Goal: Task Accomplishment & Management: Complete application form

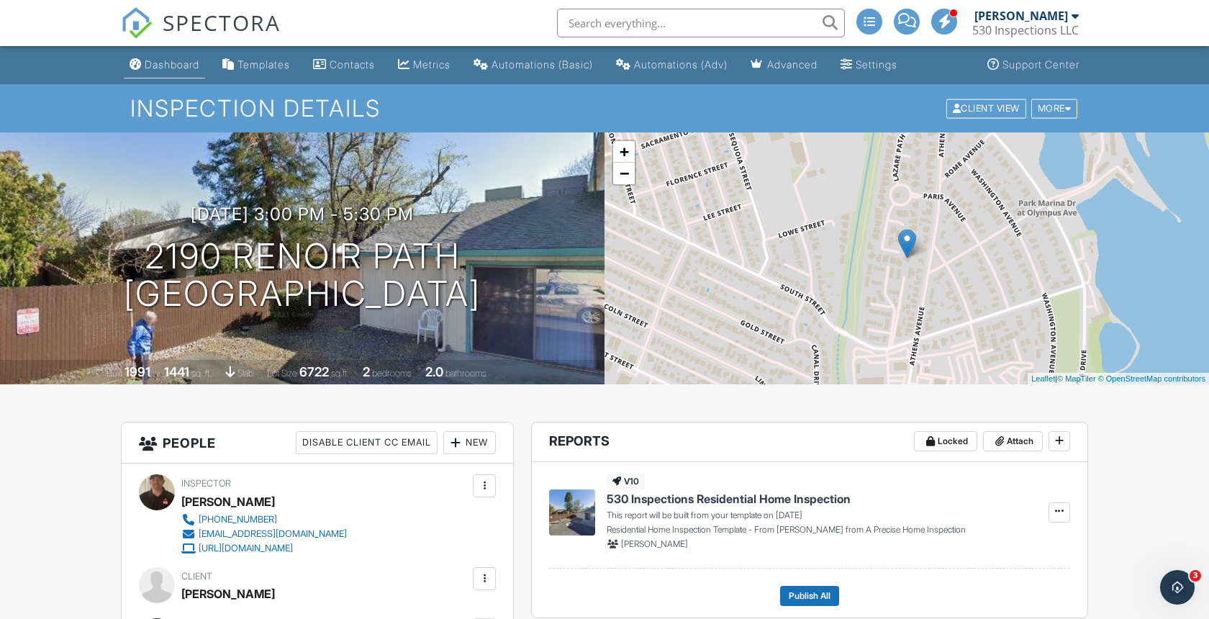
click at [163, 64] on div "Dashboard" at bounding box center [172, 64] width 55 height 12
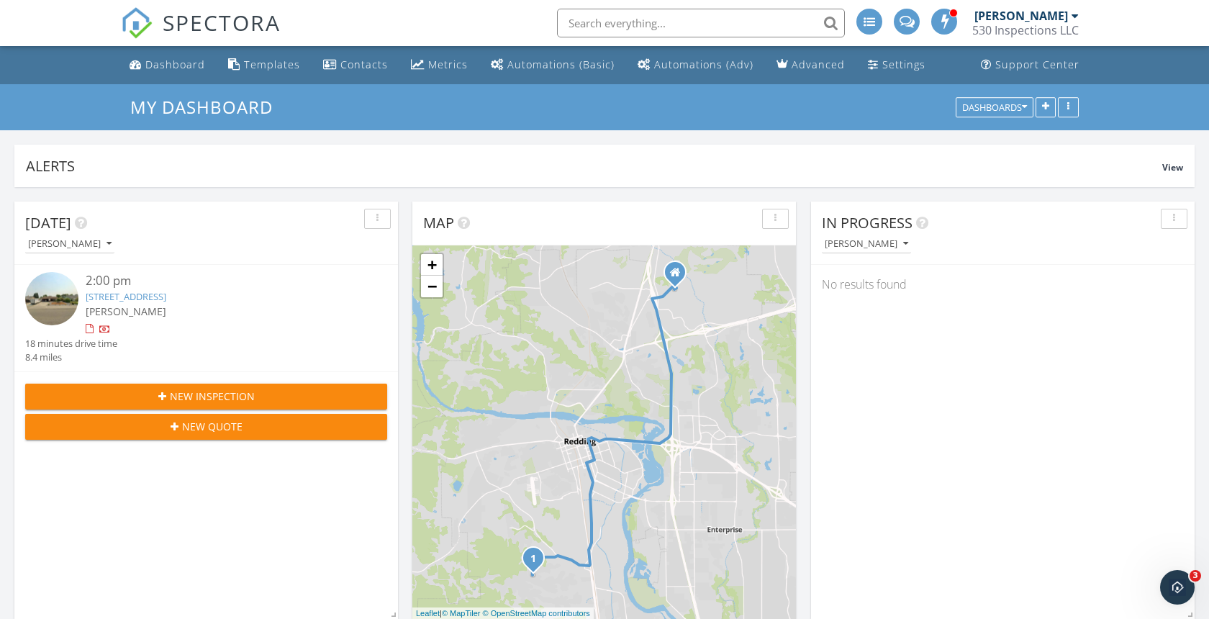
click at [626, 27] on input "text" at bounding box center [701, 23] width 288 height 29
click at [831, 27] on input "moss creek" at bounding box center [701, 23] width 288 height 29
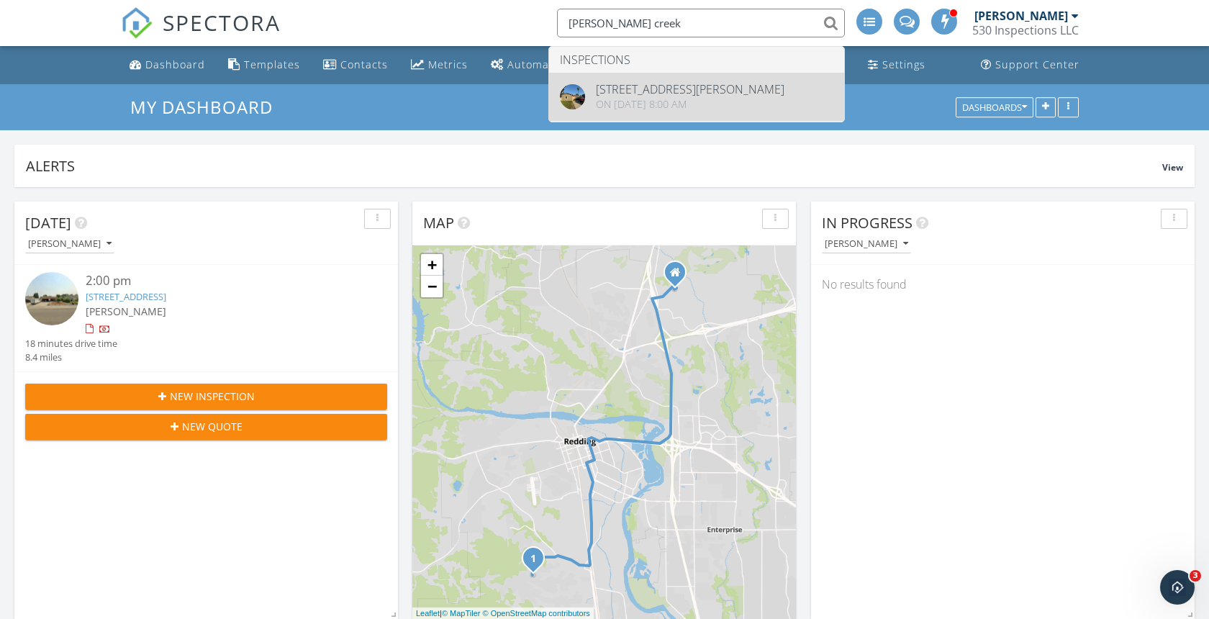
type input "moss creek"
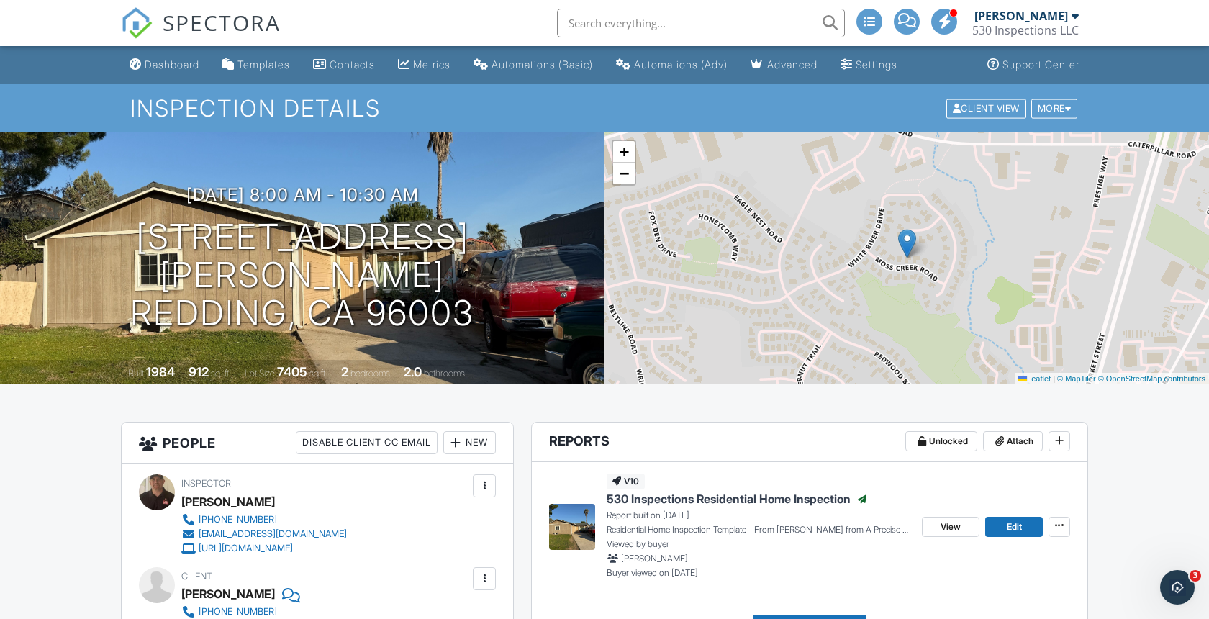
click at [174, 60] on div "Dashboard" at bounding box center [172, 64] width 55 height 12
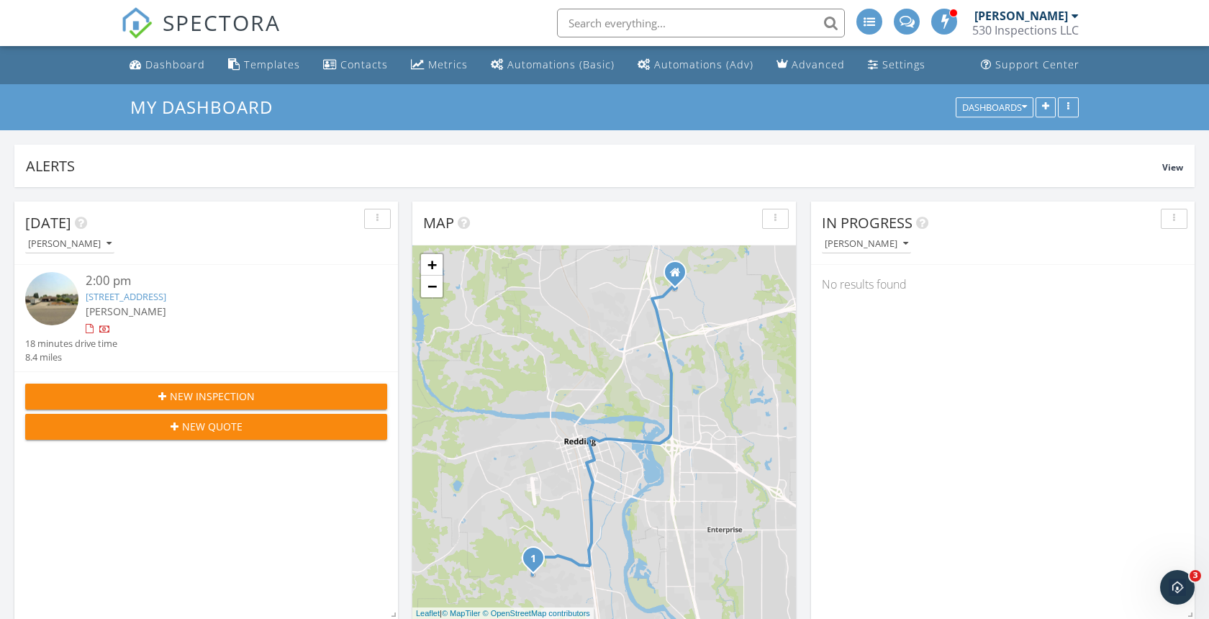
click at [136, 299] on link "[STREET_ADDRESS]" at bounding box center [126, 296] width 81 height 13
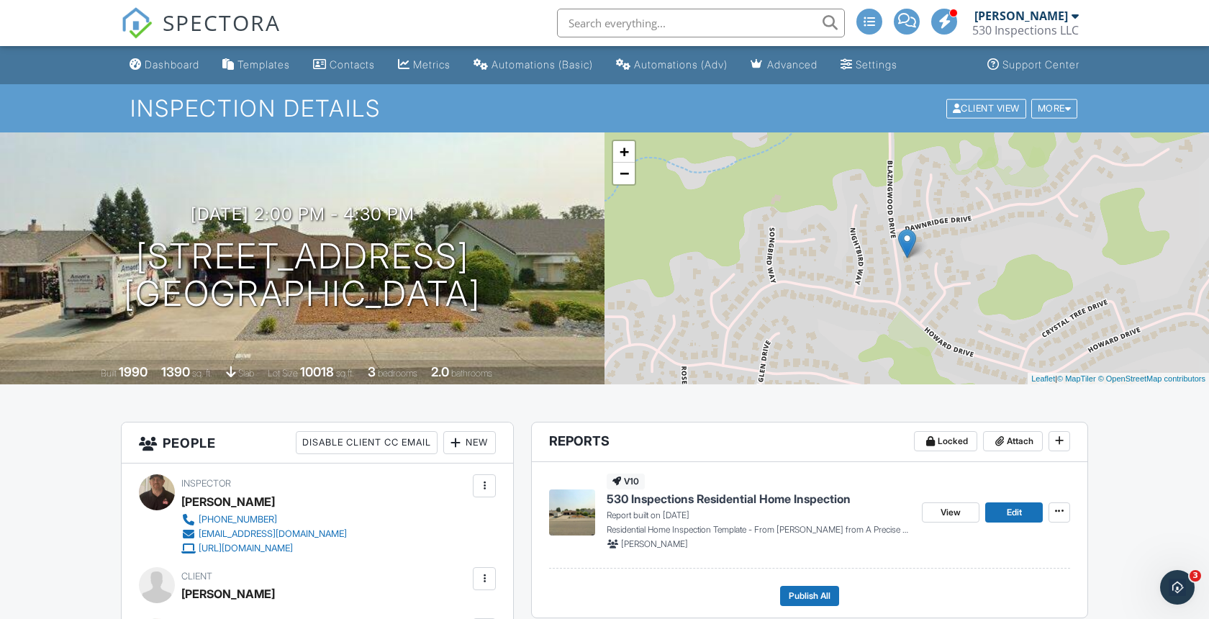
click at [185, 58] on div "Dashboard" at bounding box center [172, 64] width 55 height 12
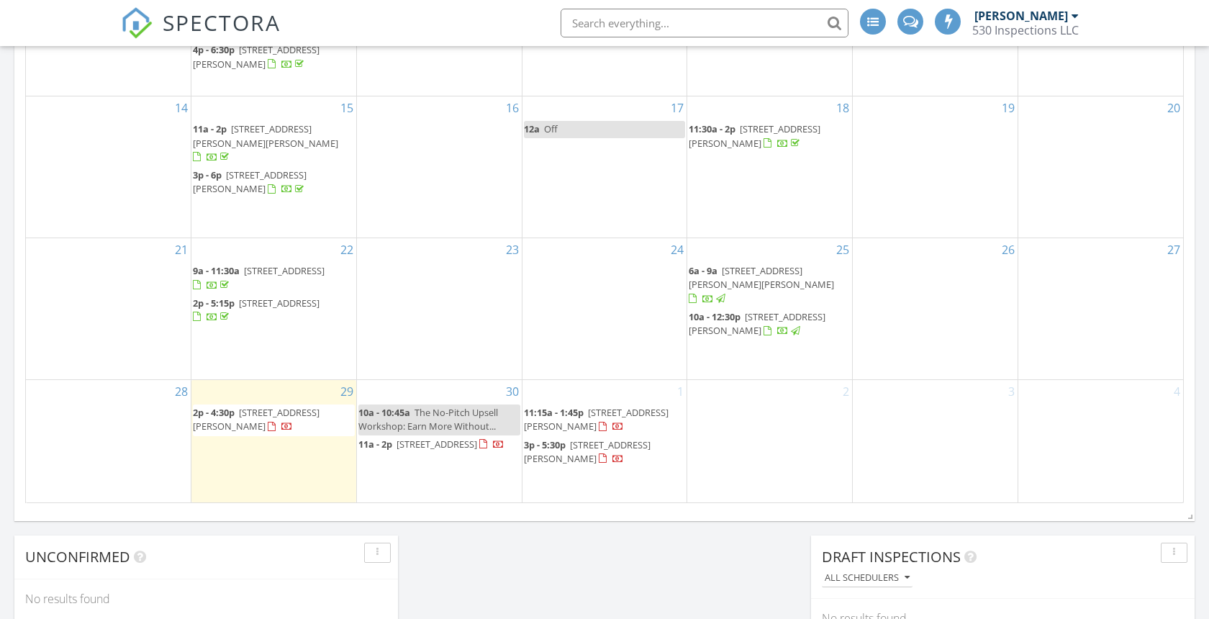
scroll to position [935, 0]
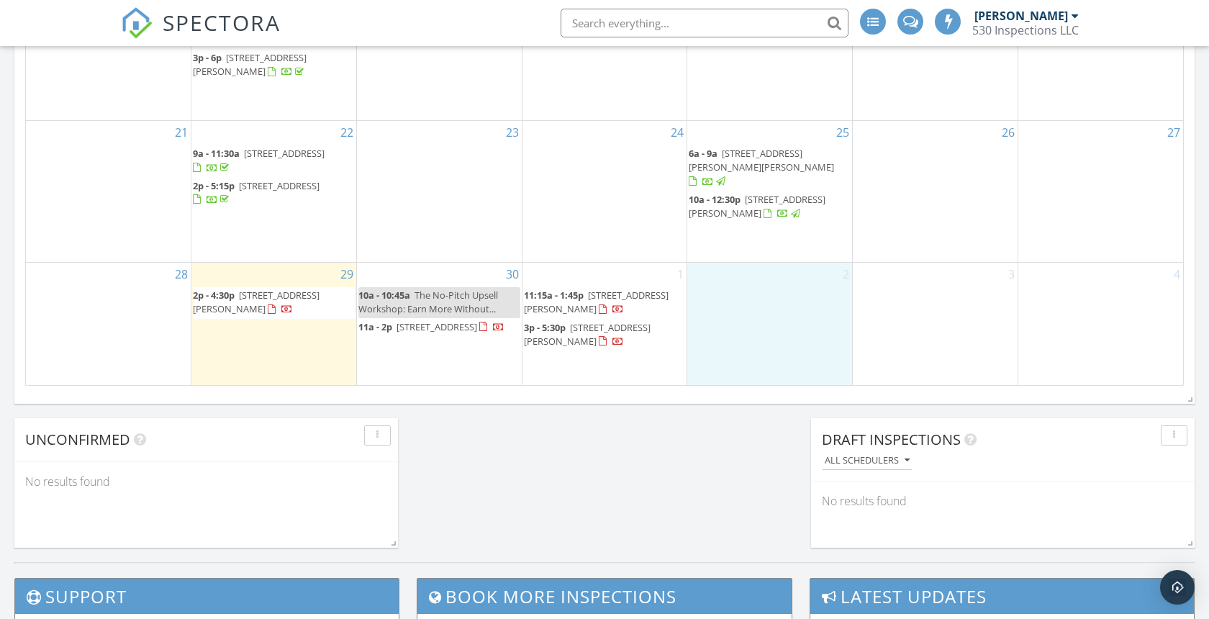
click at [760, 320] on div "2" at bounding box center [770, 324] width 165 height 122
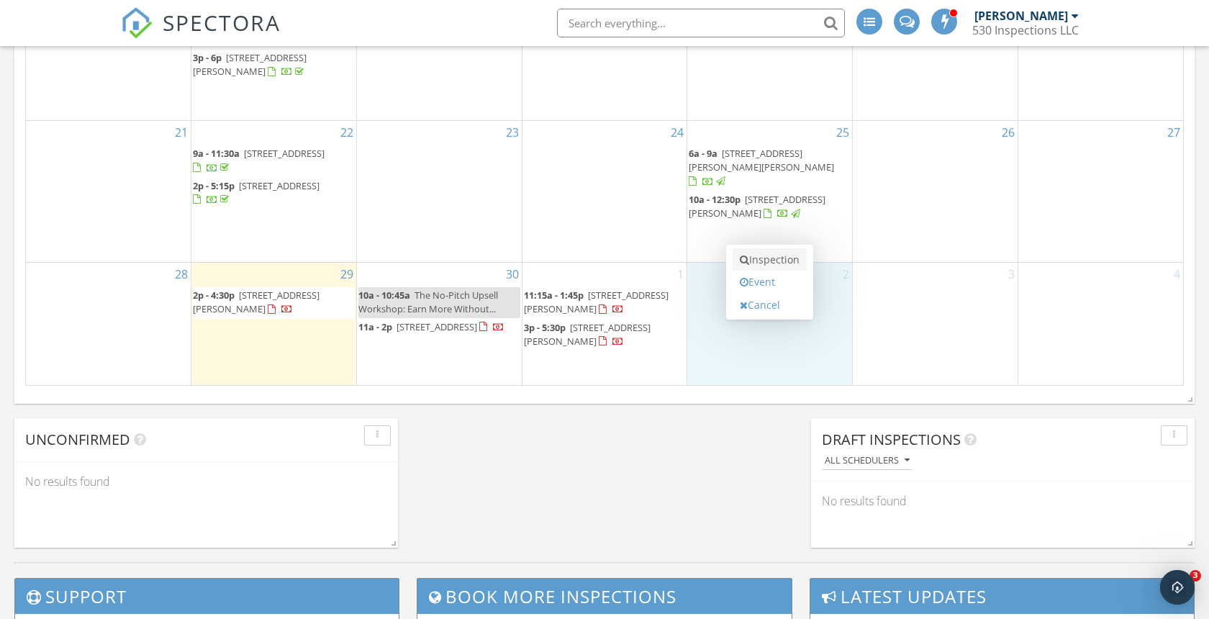
scroll to position [0, 0]
click at [771, 263] on link "Inspection" at bounding box center [770, 259] width 74 height 23
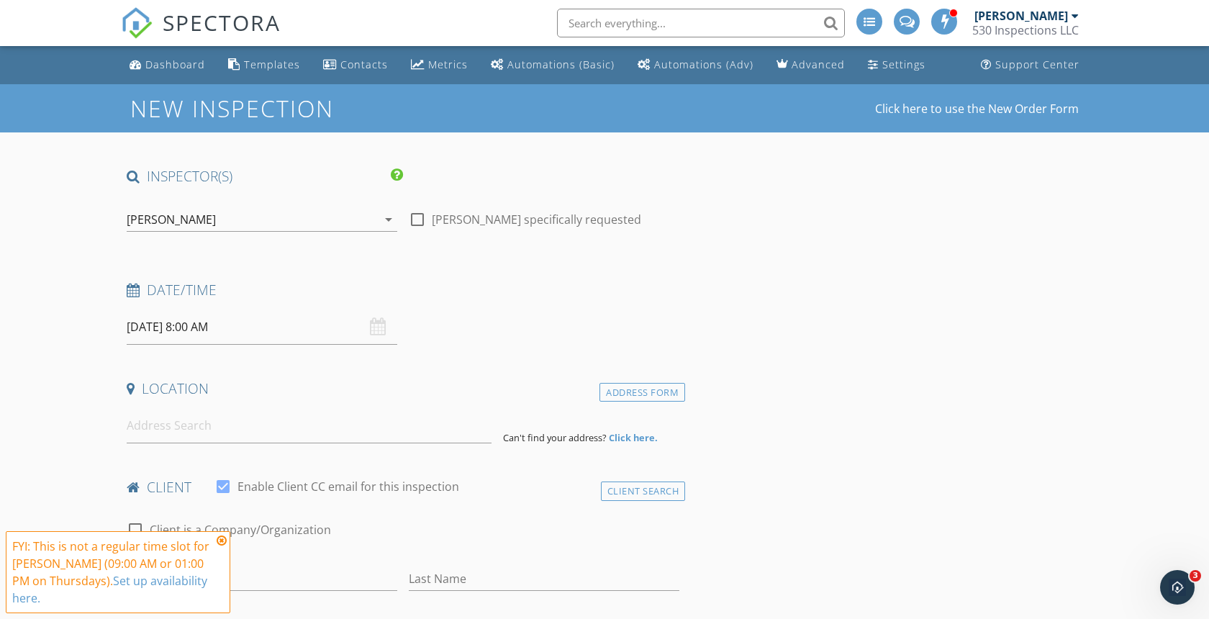
click at [197, 328] on input "10/02/2025 8:00 AM" at bounding box center [262, 327] width 271 height 35
click at [222, 541] on icon at bounding box center [222, 541] width 10 height 12
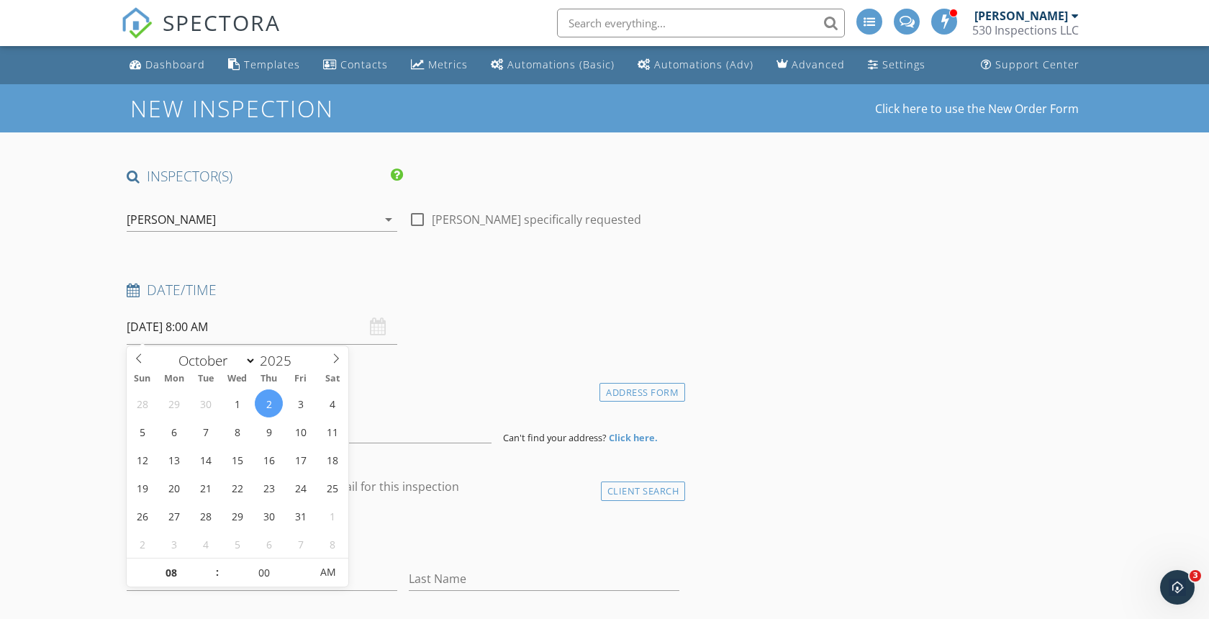
click at [193, 332] on input "10/02/2025 8:00 AM" at bounding box center [262, 327] width 271 height 35
type input "09"
type input "10/02/2025 9:00 AM"
click at [209, 563] on span at bounding box center [210, 566] width 10 height 14
type input "05"
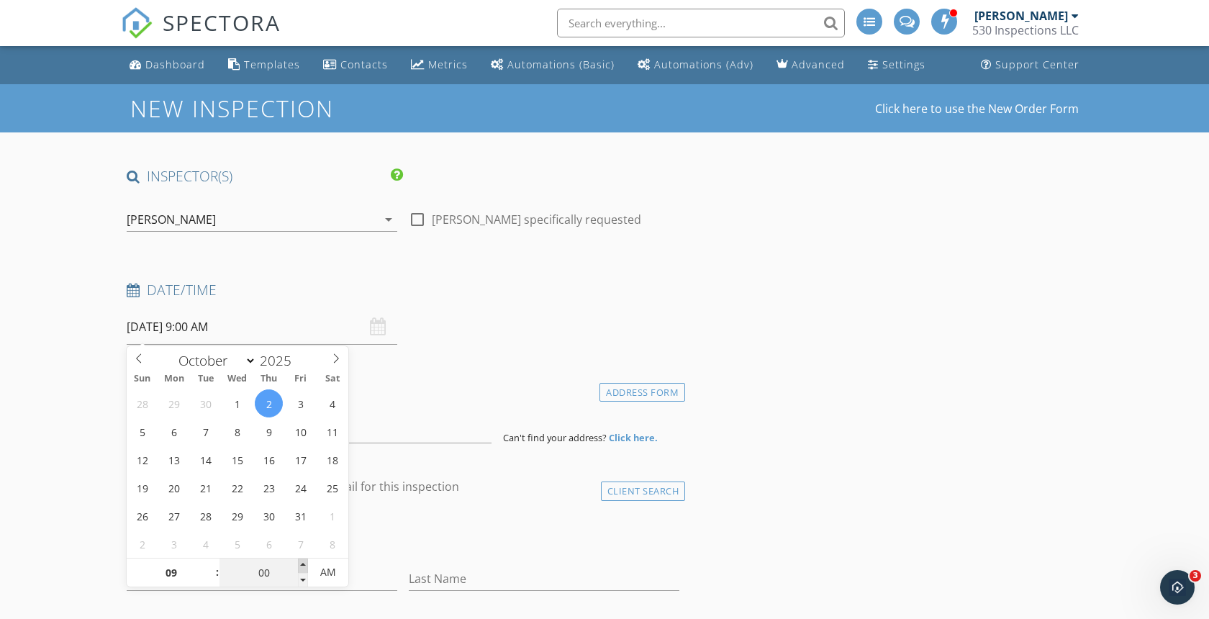
type input "10/02/2025 9:05 AM"
click at [304, 564] on span at bounding box center [303, 566] width 10 height 14
type input "10"
type input "10/02/2025 9:10 AM"
click at [304, 564] on span at bounding box center [303, 566] width 10 height 14
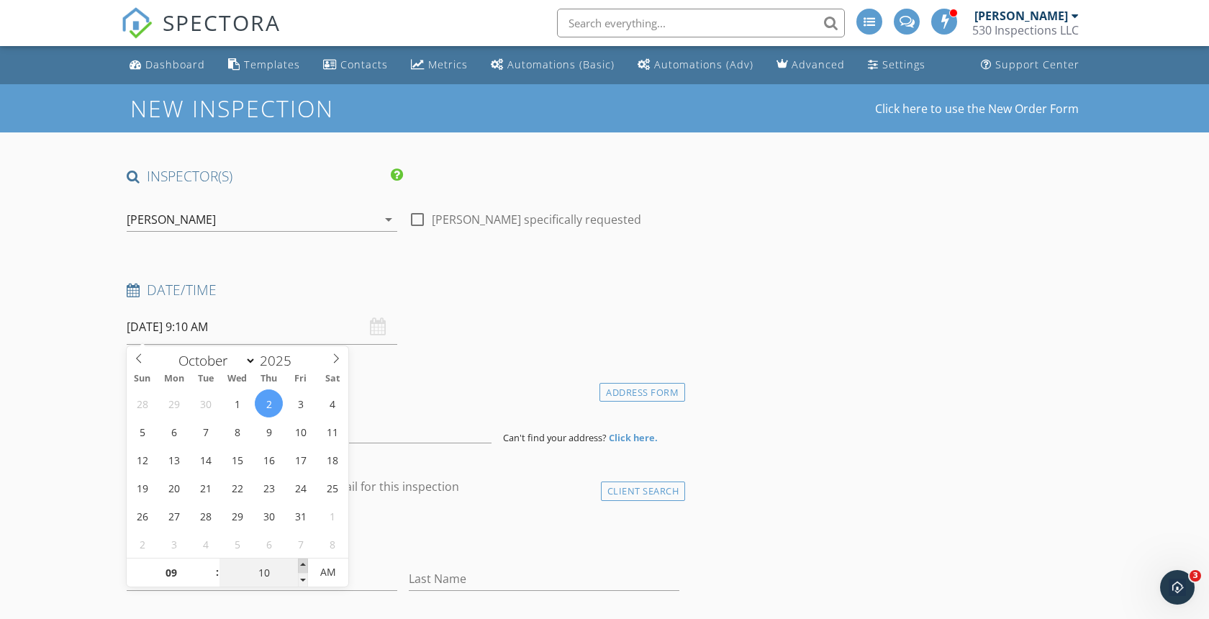
type input "15"
type input "10/02/2025 9:15 AM"
click at [304, 564] on span at bounding box center [303, 566] width 10 height 14
type input "20"
type input "10/02/2025 9:20 AM"
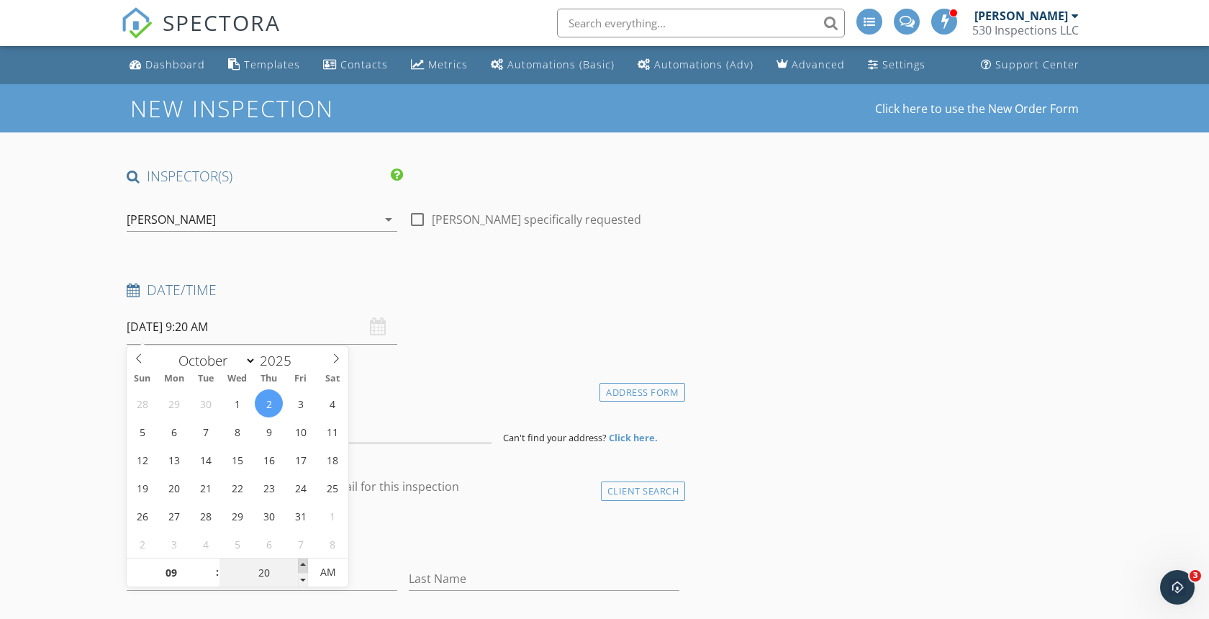
click at [304, 564] on span at bounding box center [303, 566] width 10 height 14
type input "25"
type input "10/02/2025 9:25 AM"
click at [304, 564] on span at bounding box center [303, 566] width 10 height 14
type input "30"
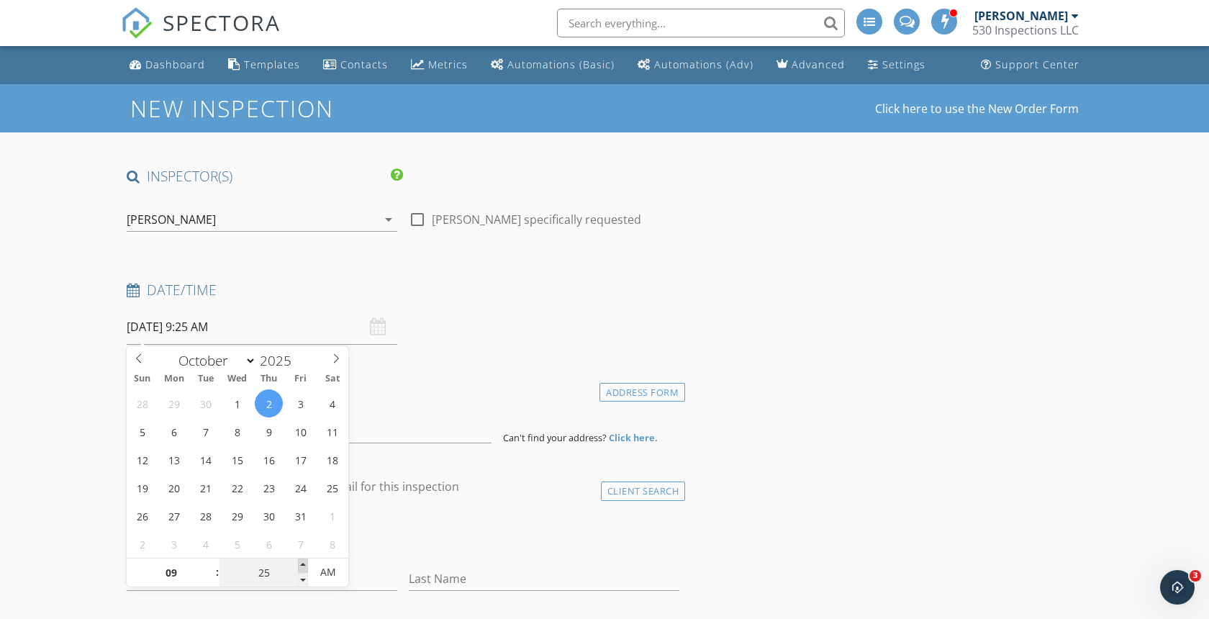
type input "10/02/2025 9:30 AM"
click at [304, 564] on span at bounding box center [303, 566] width 10 height 14
click at [460, 289] on h4 "Date/Time" at bounding box center [403, 290] width 553 height 19
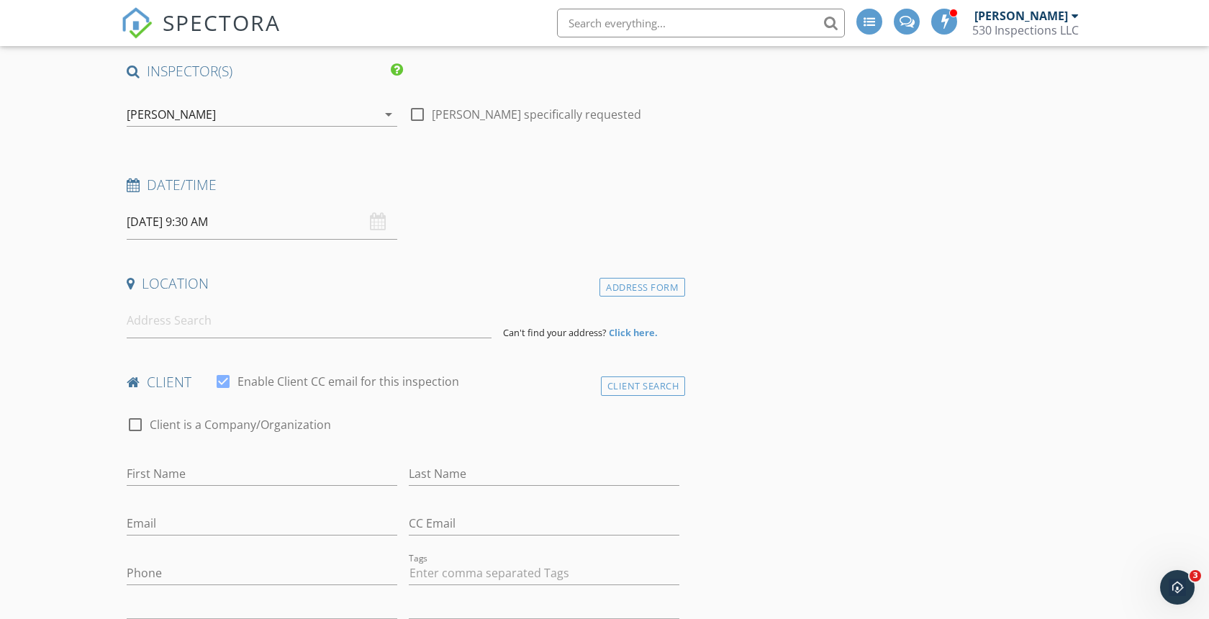
scroll to position [120, 0]
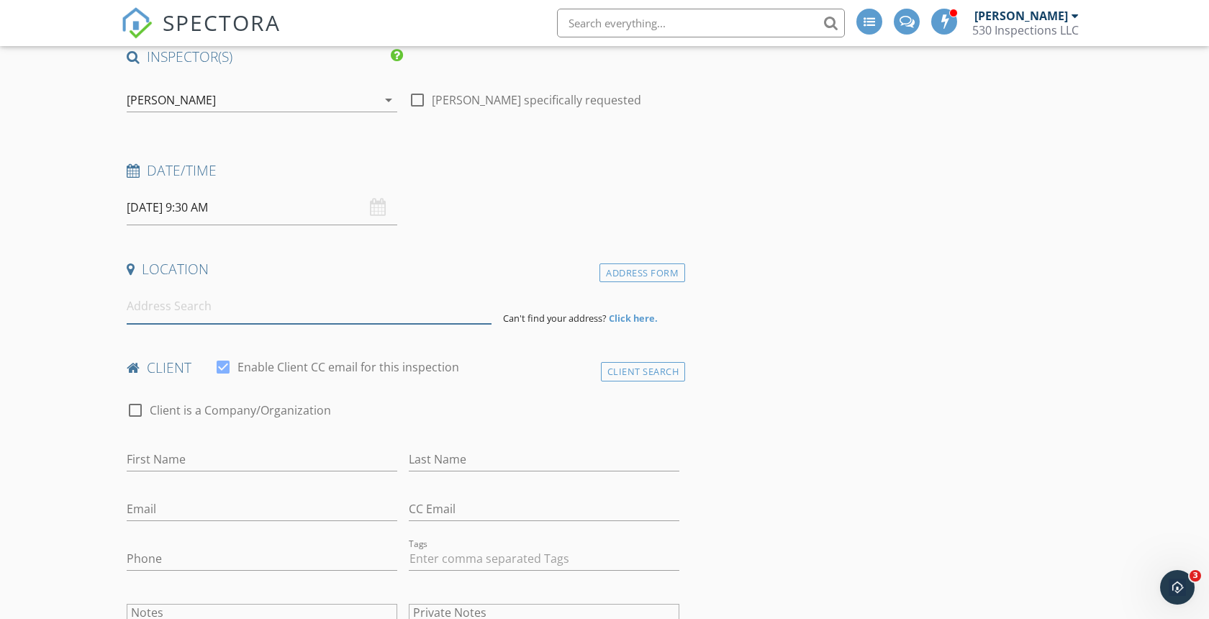
click at [161, 308] on input at bounding box center [309, 306] width 365 height 35
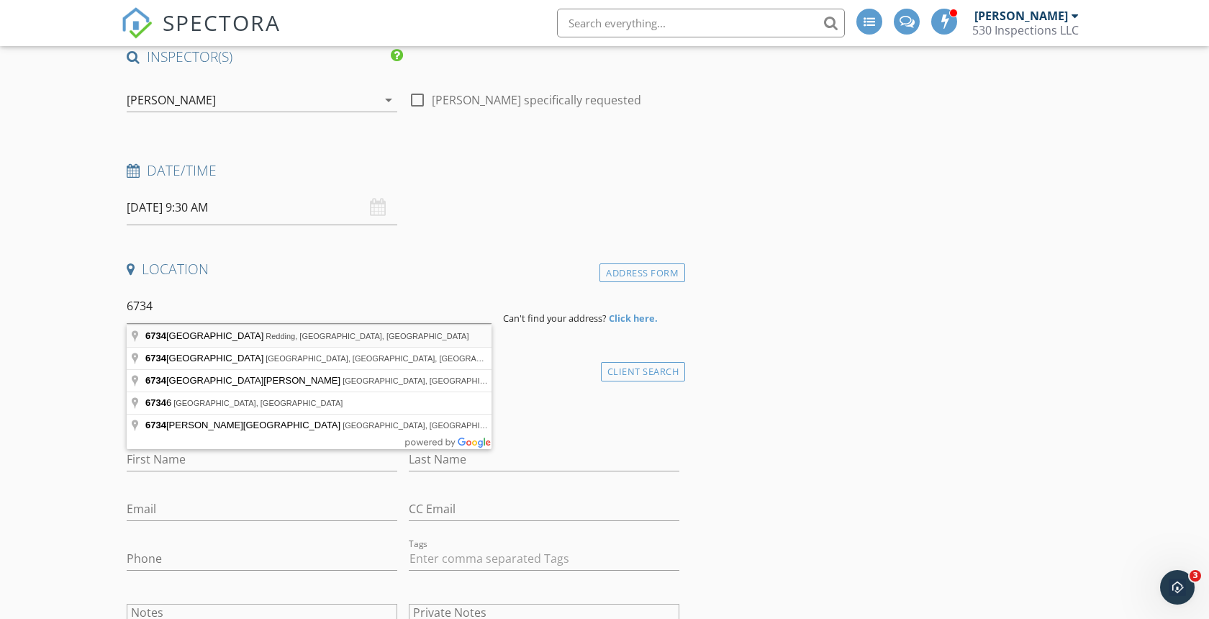
type input "6734 Riverland Drive, Redding, CA, USA"
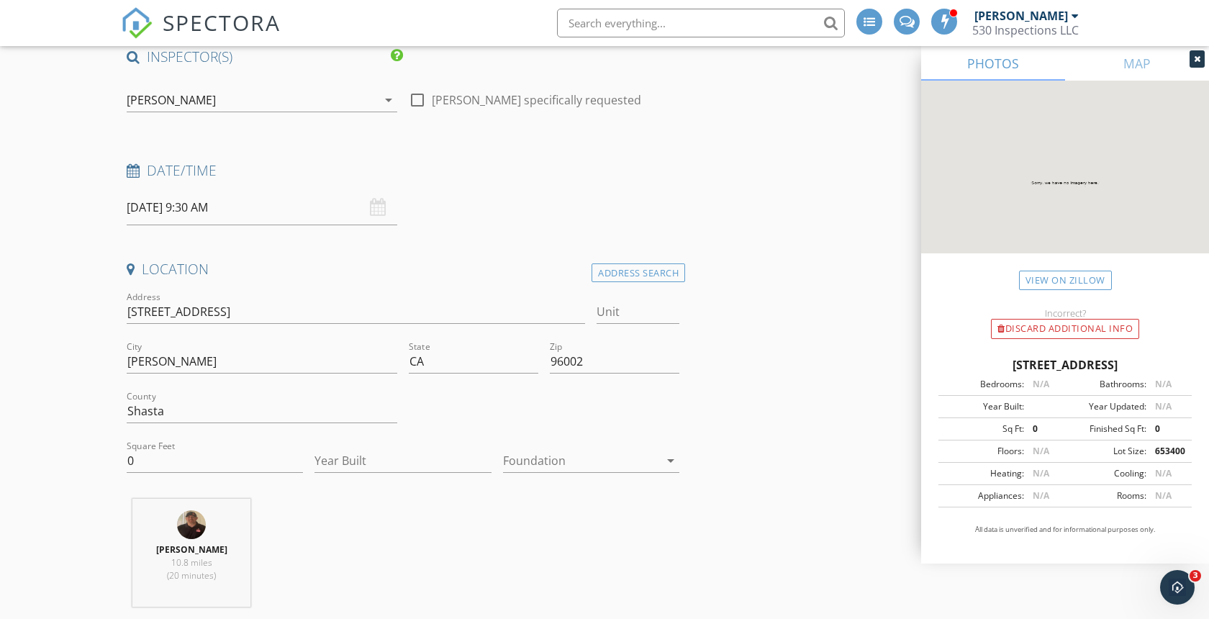
click at [603, 463] on div at bounding box center [581, 460] width 156 height 23
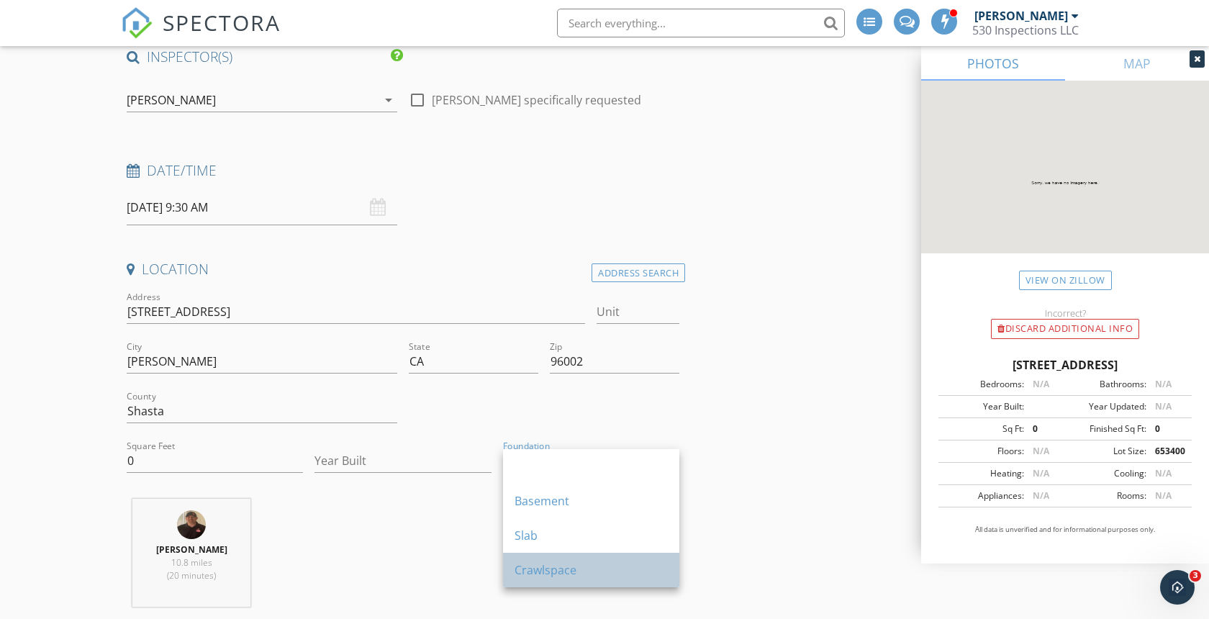
click at [546, 574] on div "Crawlspace" at bounding box center [591, 570] width 153 height 17
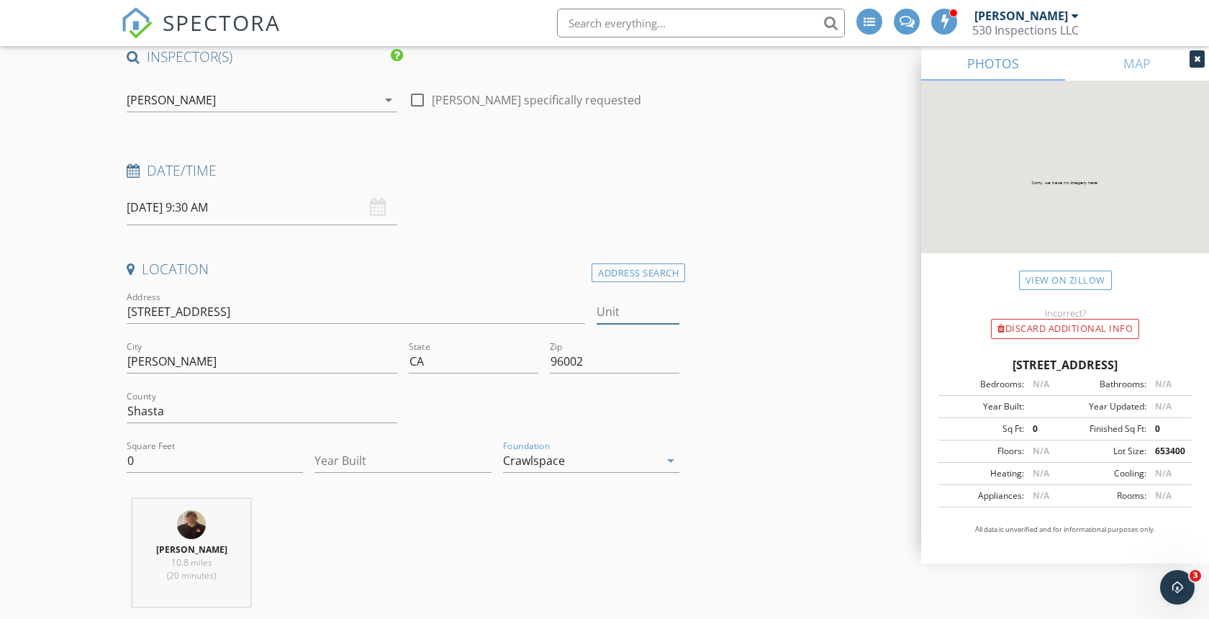
click at [616, 313] on input "Unit" at bounding box center [638, 312] width 83 height 24
type input "98"
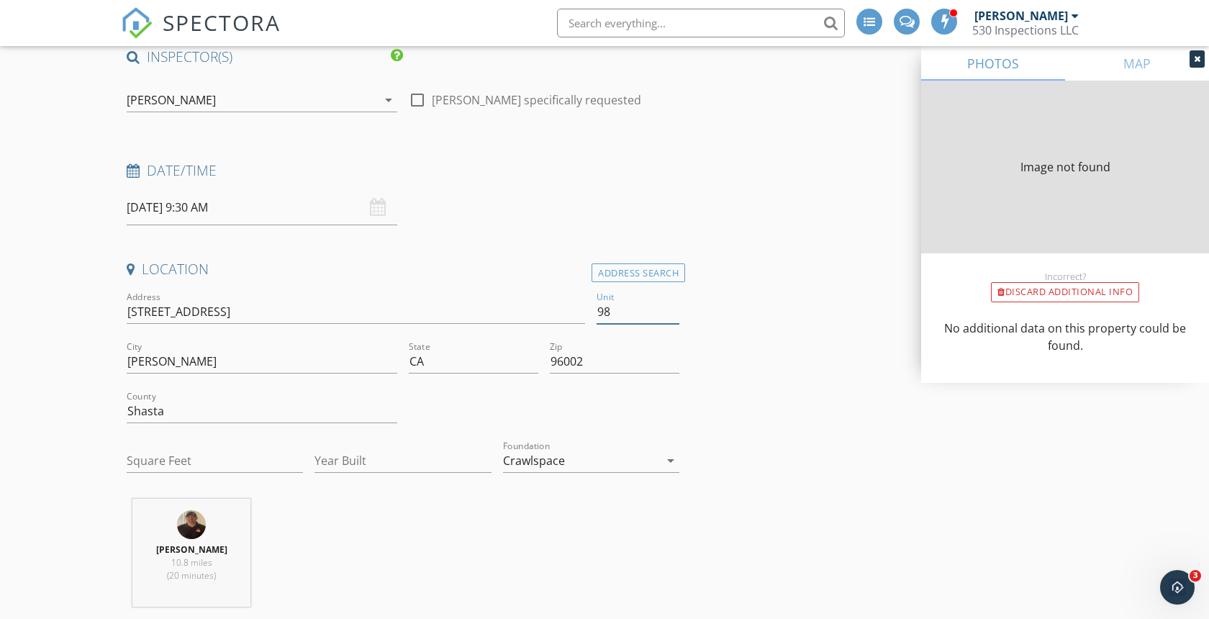
type input "0"
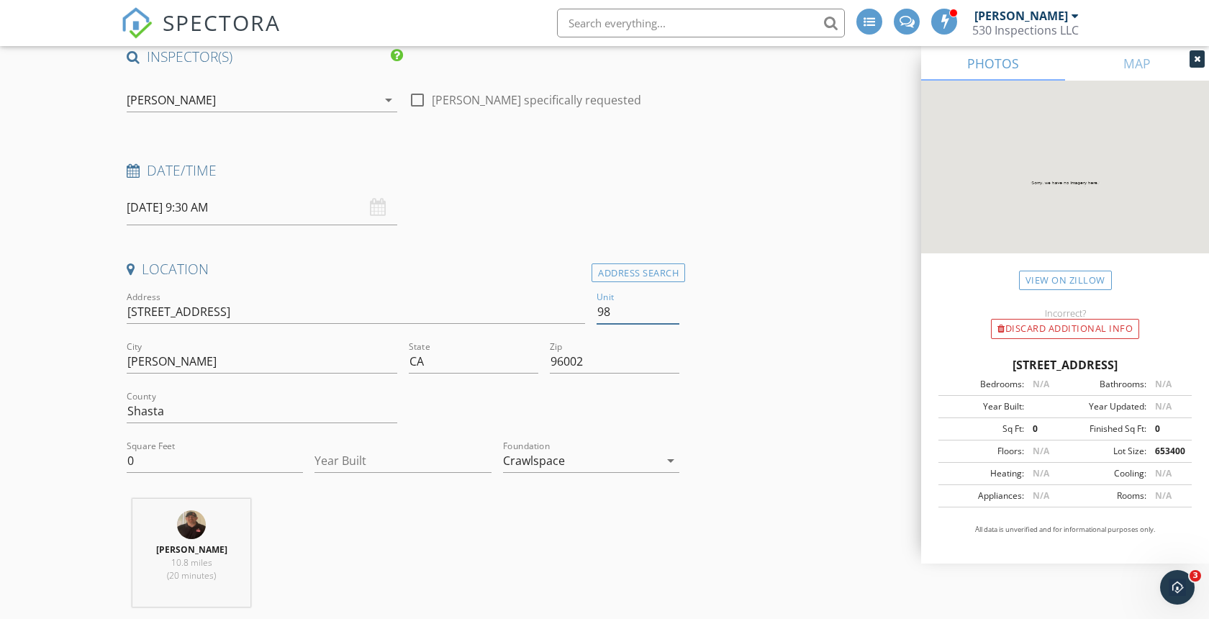
type input "9"
click at [464, 315] on input "6734 Riverland Dr" at bounding box center [356, 312] width 459 height 24
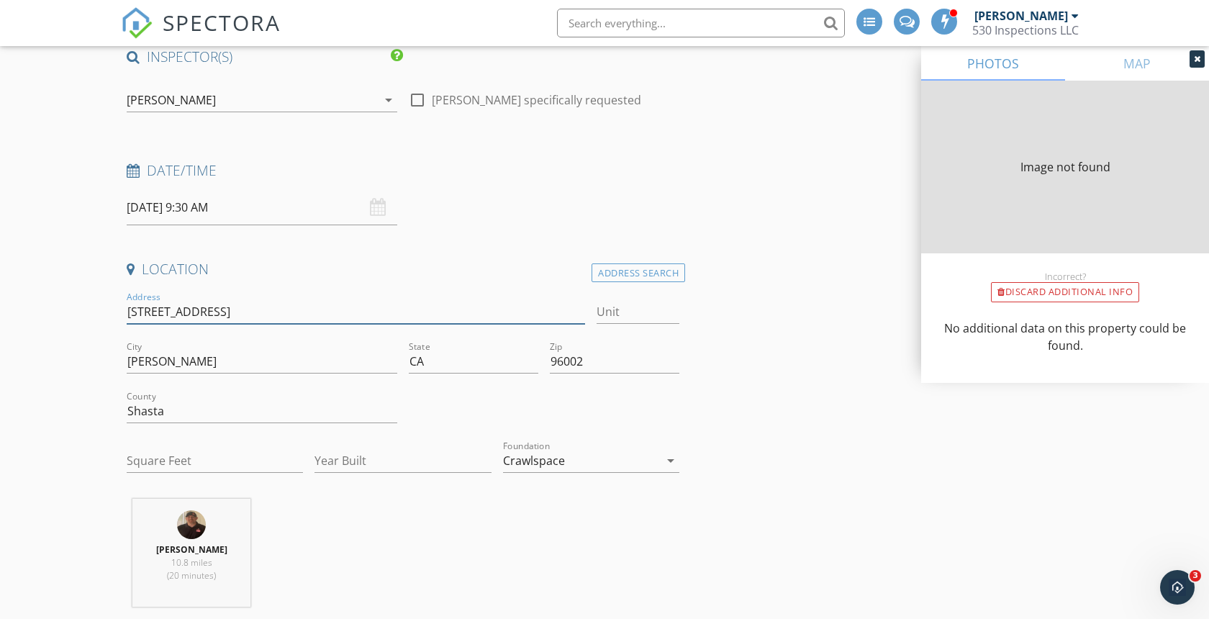
type input "6734 Riverland Dr"
type input "0"
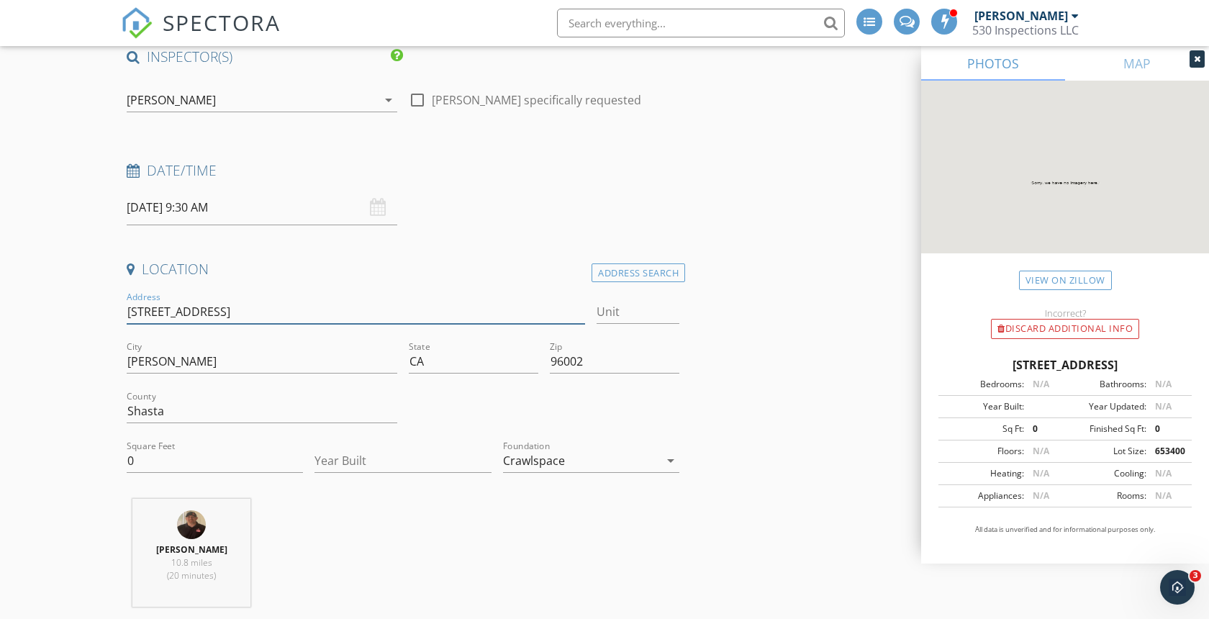
type input "6734 Riverland Dr 98"
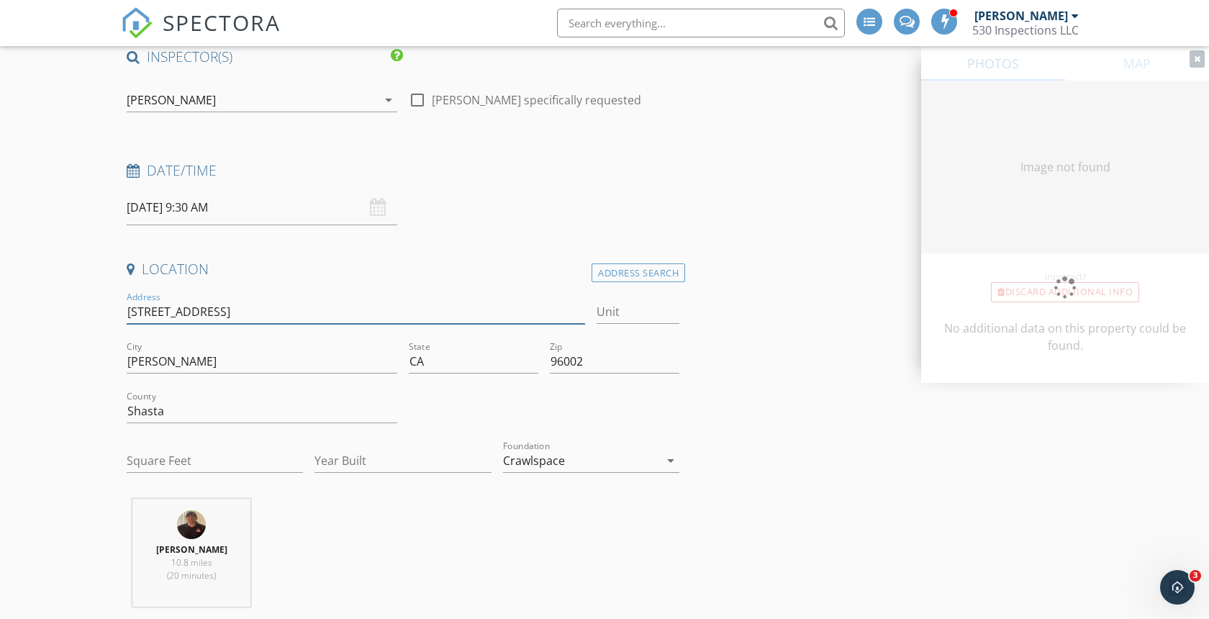
type input "0"
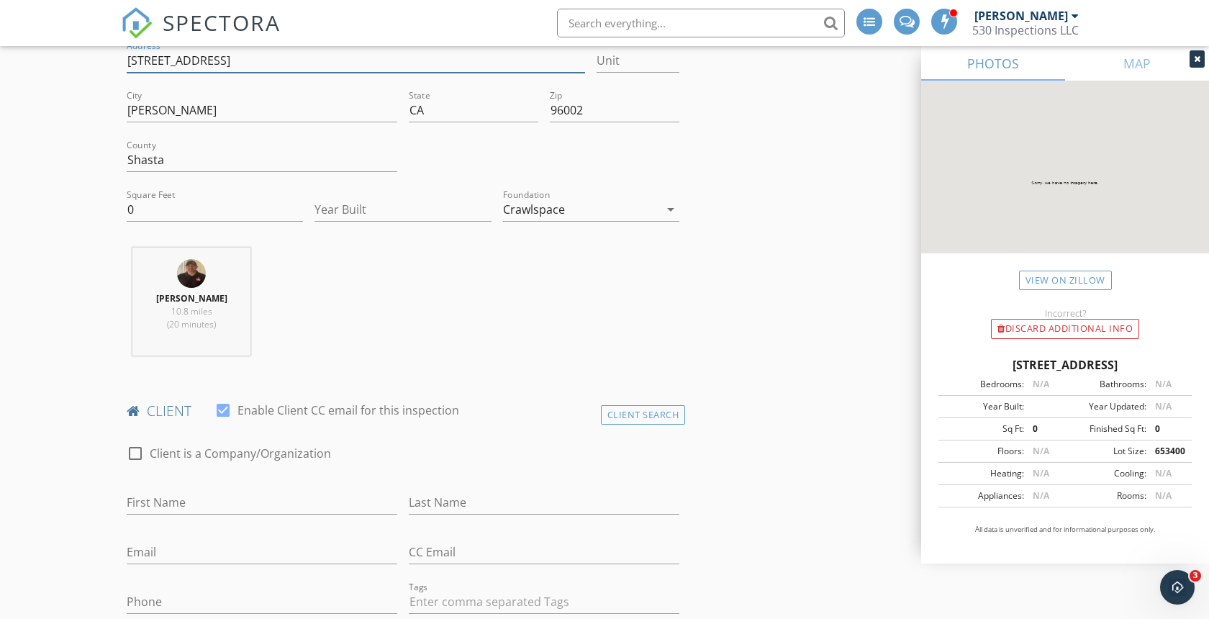
scroll to position [375, 0]
type input "6734 Riverland Dr 98"
click at [162, 210] on input "0" at bounding box center [215, 206] width 176 height 24
type input "1000"
click at [396, 282] on div "Rylan Martinez 10.8 miles (20 minutes)" at bounding box center [403, 303] width 564 height 120
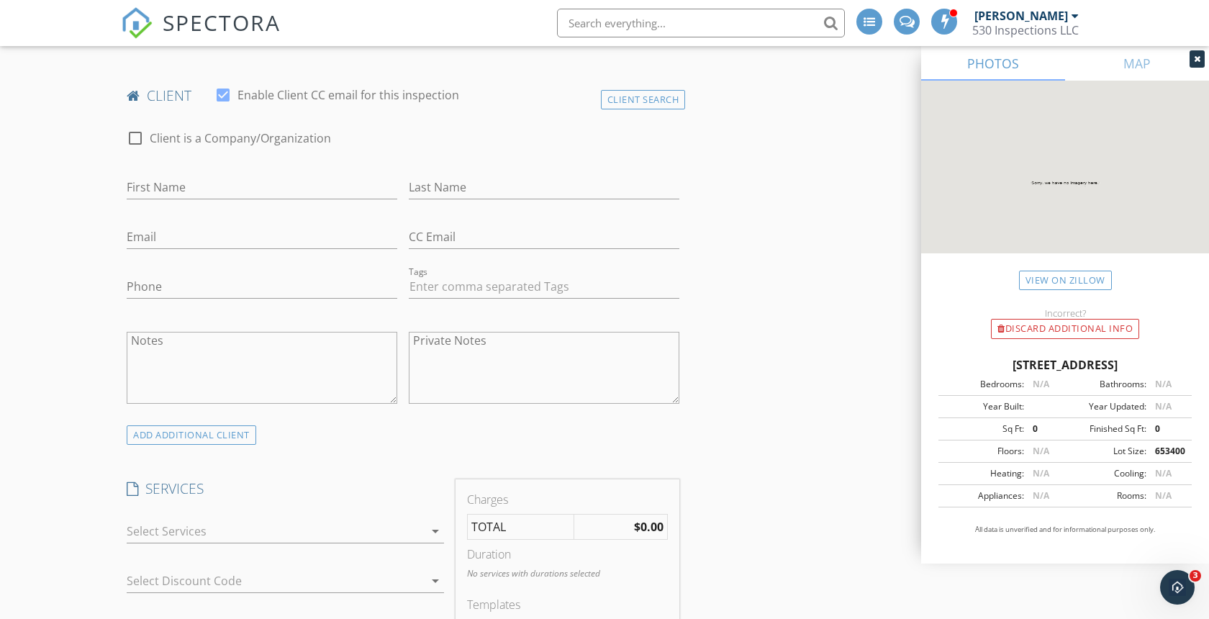
scroll to position [688, 0]
click at [217, 189] on input "First Name" at bounding box center [262, 186] width 271 height 24
type input "Vannessa"
type input "Diaz"
click at [175, 238] on input "Email" at bounding box center [262, 236] width 271 height 24
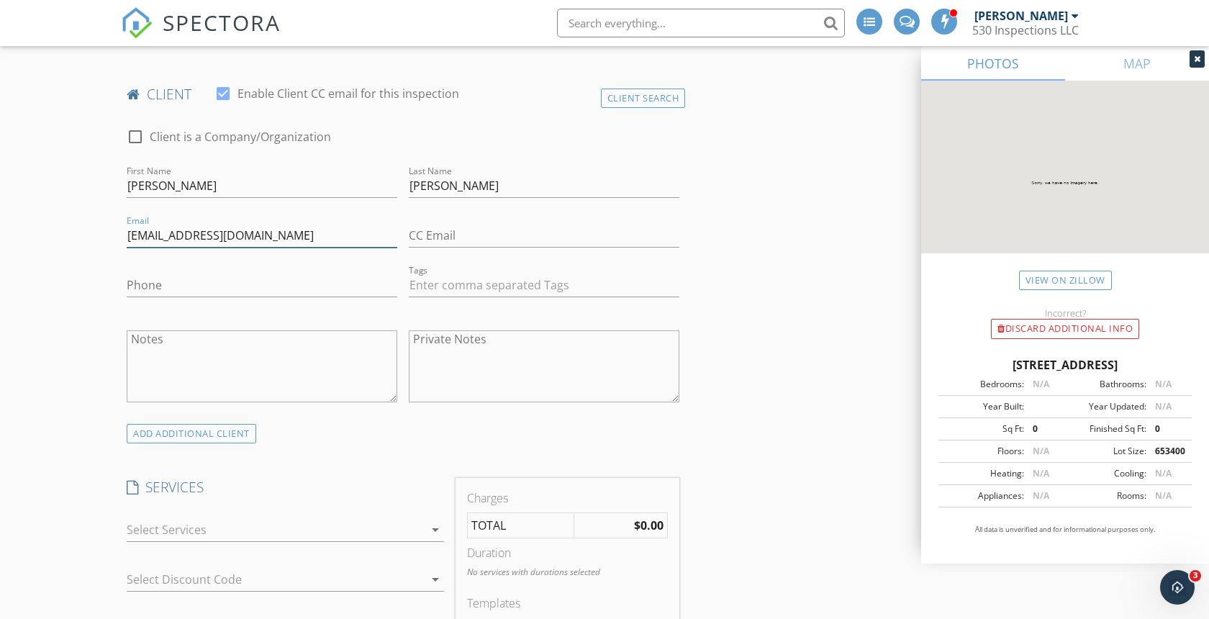
type input "clearcreek@summit-rem.com"
click at [184, 284] on input "Phone" at bounding box center [262, 286] width 271 height 24
type input "530-244-5007"
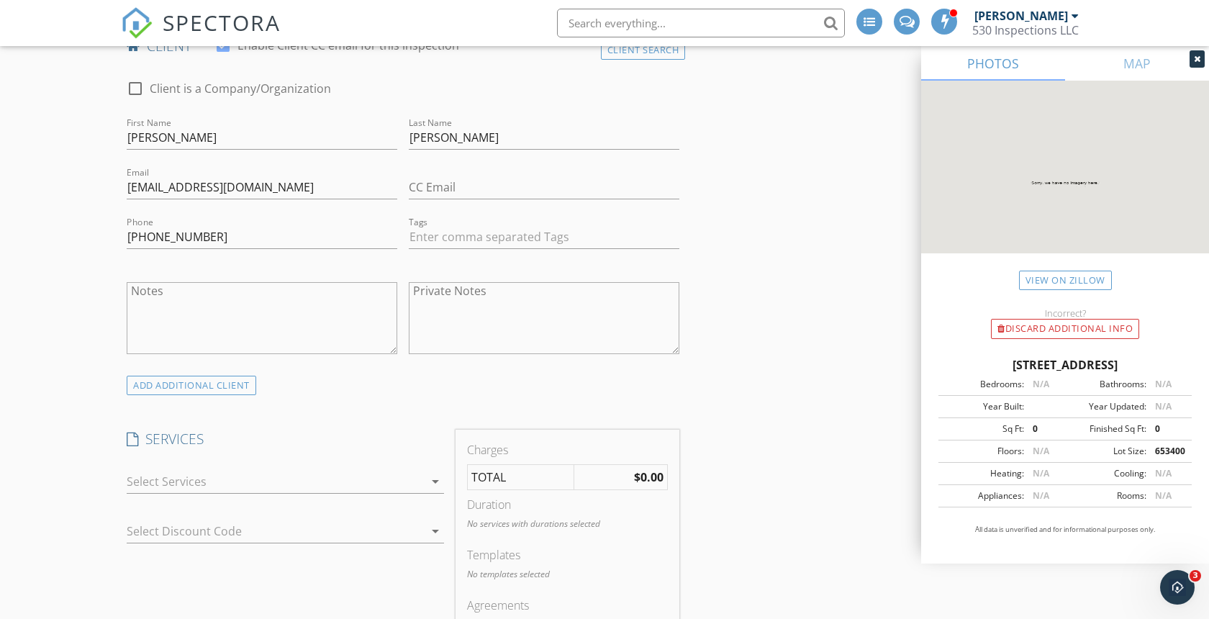
scroll to position [736, 0]
click at [180, 487] on div at bounding box center [275, 480] width 297 height 23
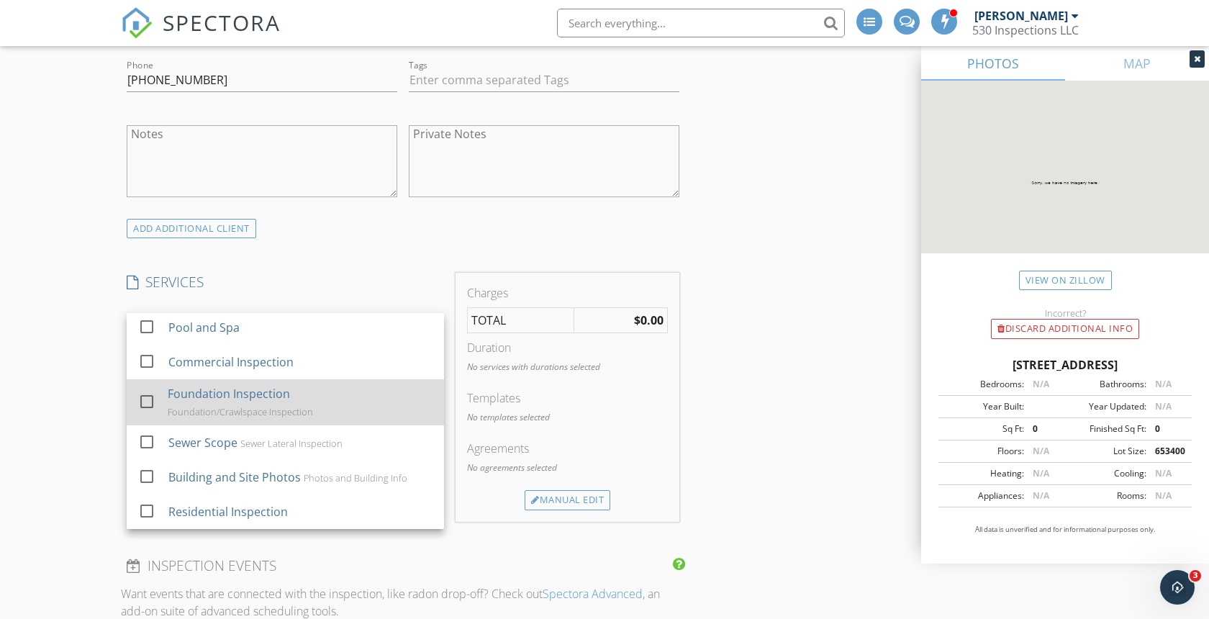
scroll to position [904, 0]
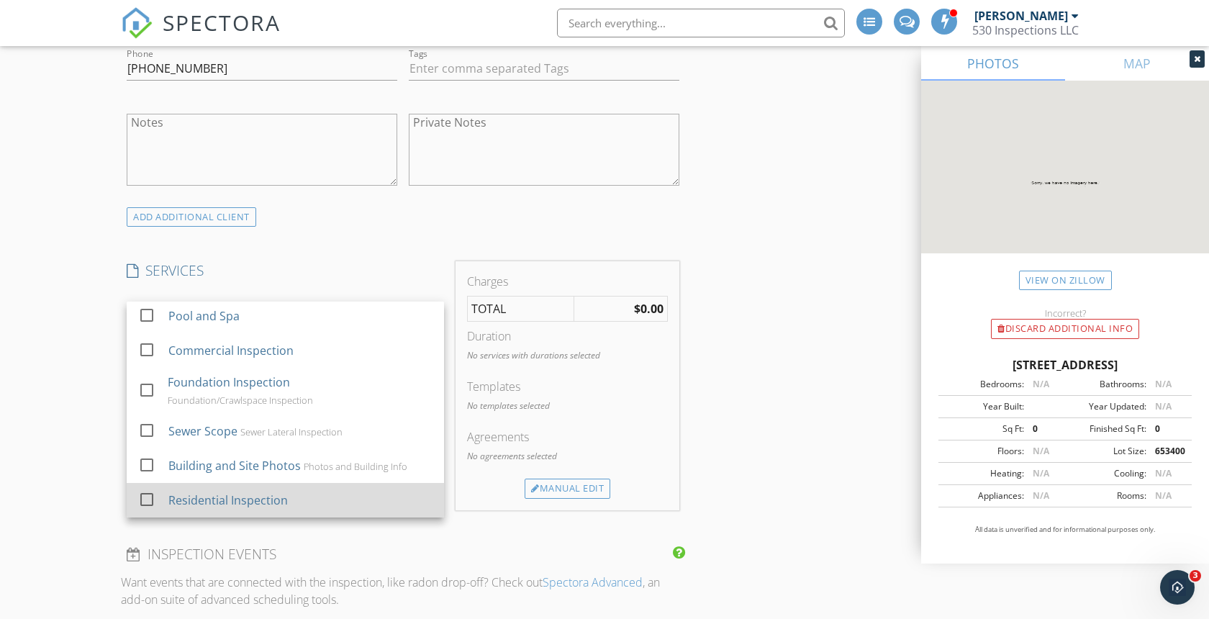
click at [225, 500] on div "Residential Inspection" at bounding box center [228, 500] width 120 height 17
checkbox input "true"
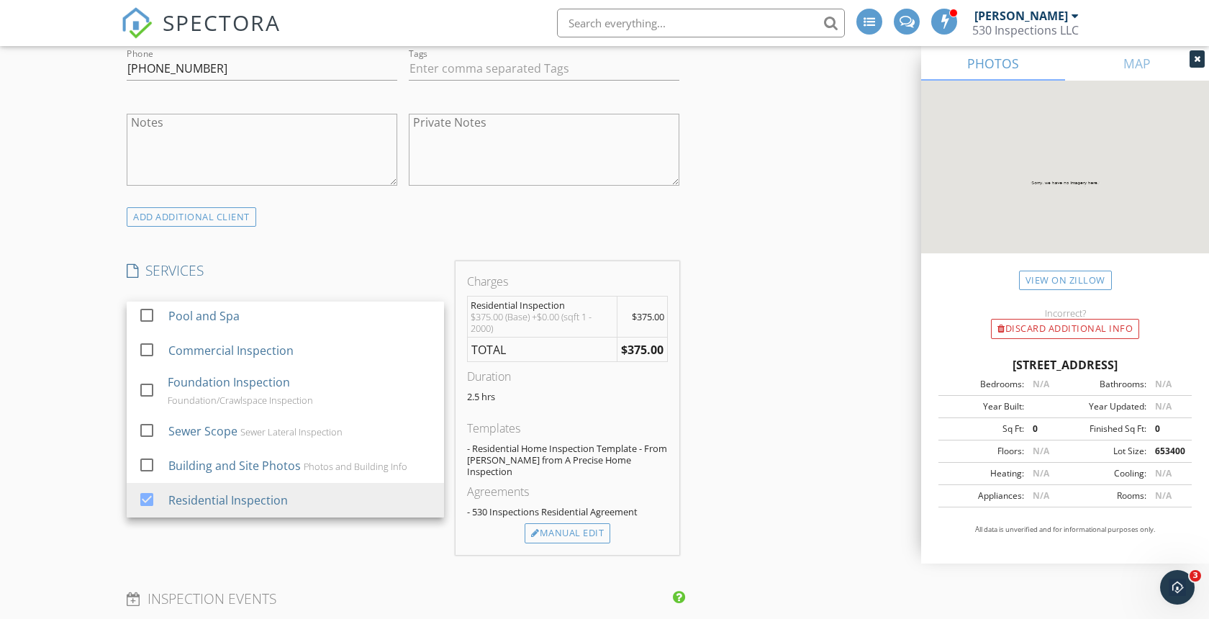
click at [35, 379] on div "New Inspection Click here to use the New Order Form INSPECTOR(S) check_box Ryla…" at bounding box center [604, 597] width 1209 height 2834
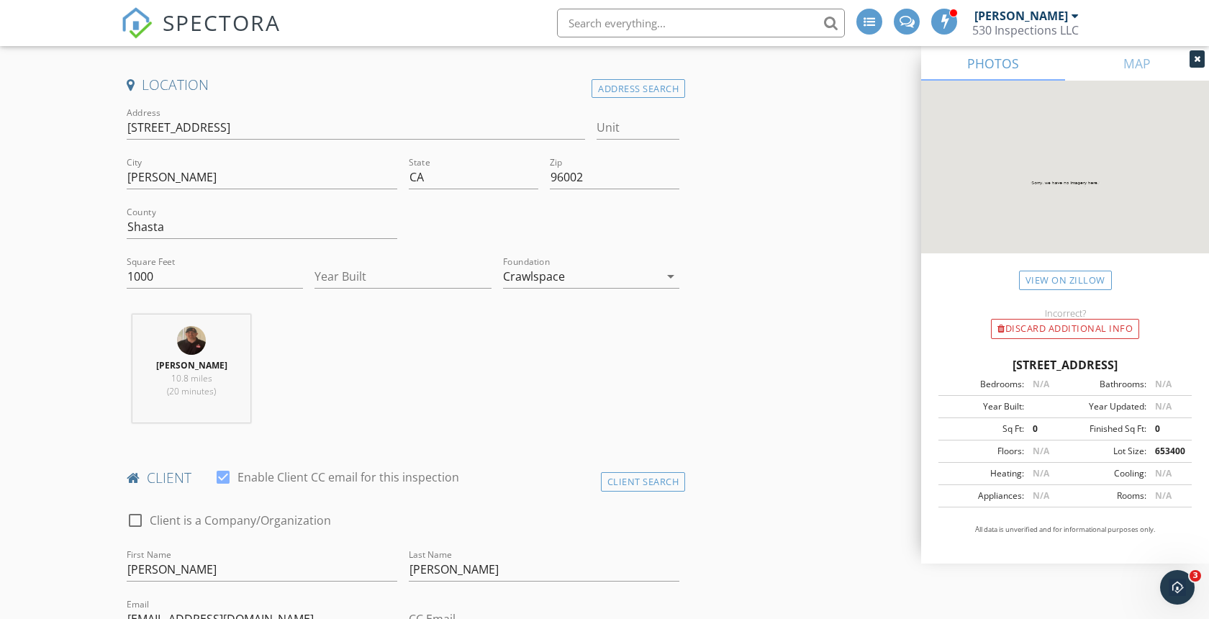
scroll to position [307, 0]
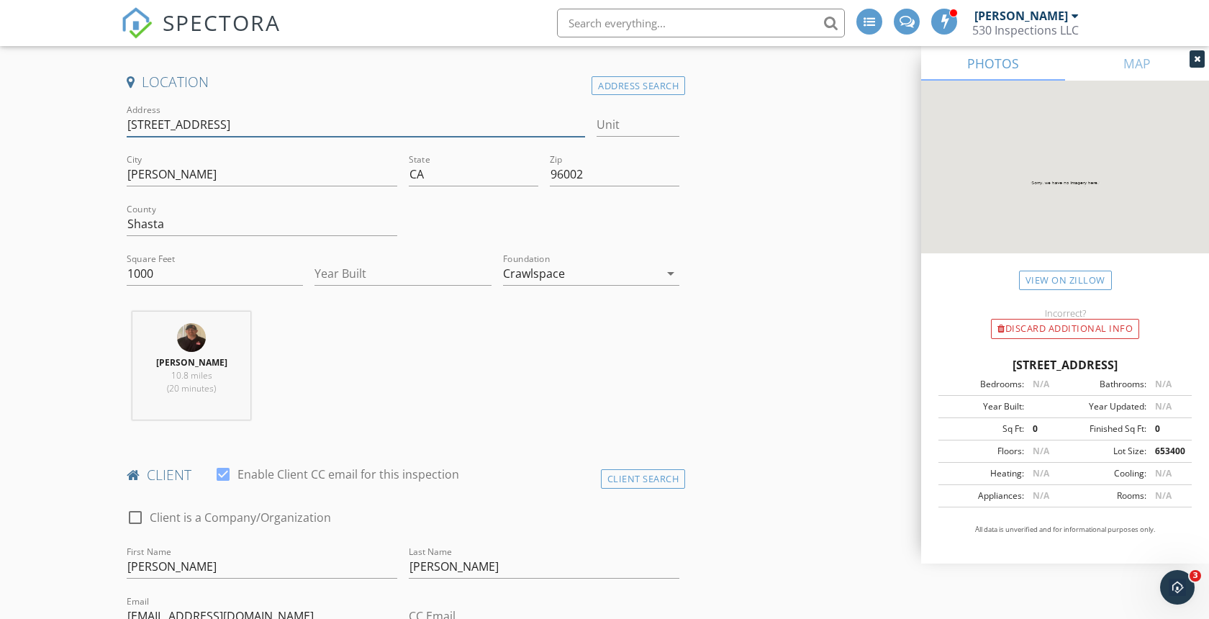
click at [269, 125] on input "6734 Riverland Dr 98" at bounding box center [356, 125] width 459 height 24
type input "6734 Riverland Dr"
click at [632, 125] on input "Unit" at bounding box center [638, 125] width 83 height 24
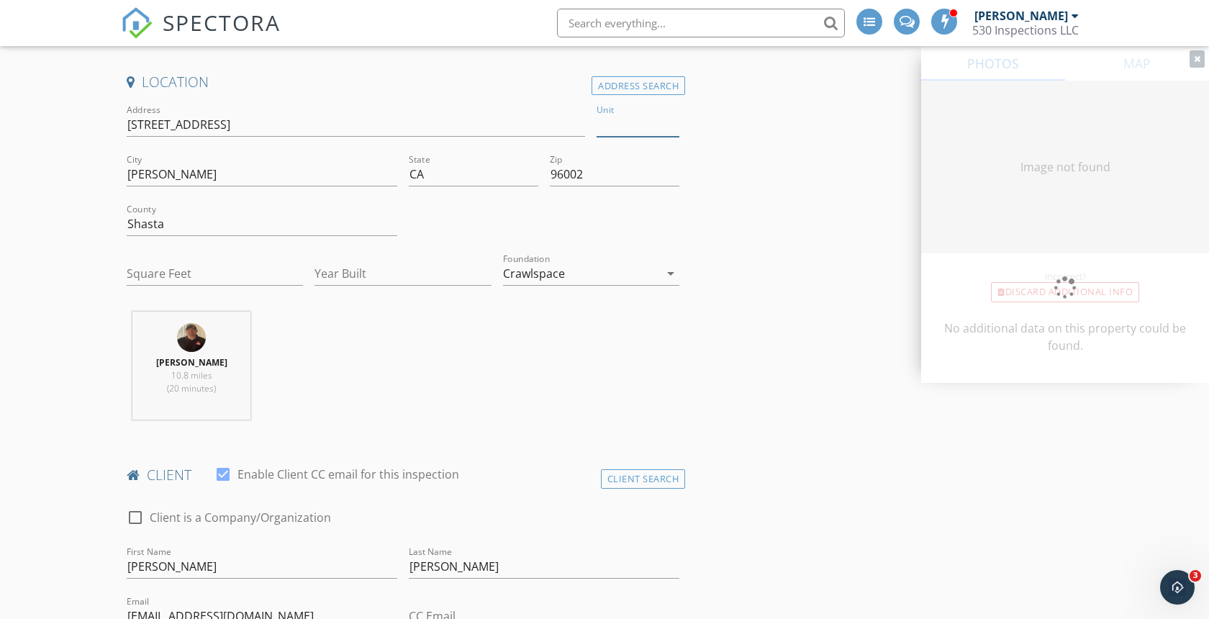
type input "0"
type input "98"
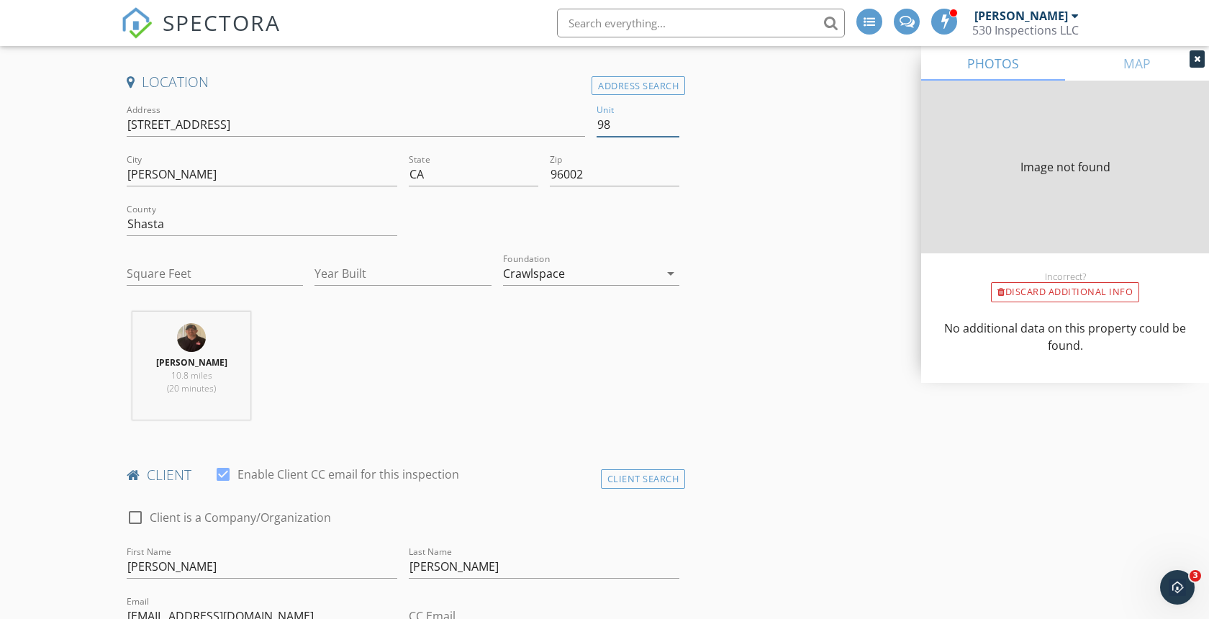
type input "0"
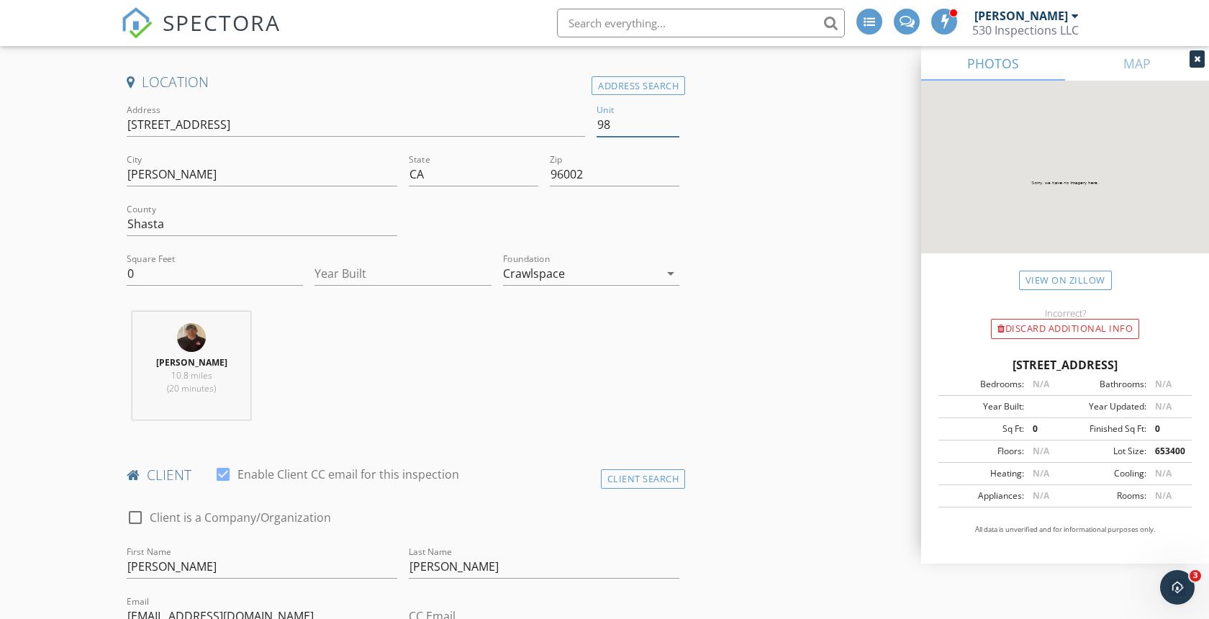
type input "98"
drag, startPoint x: 174, startPoint y: 274, endPoint x: 88, endPoint y: 269, distance: 85.8
type input "1000"
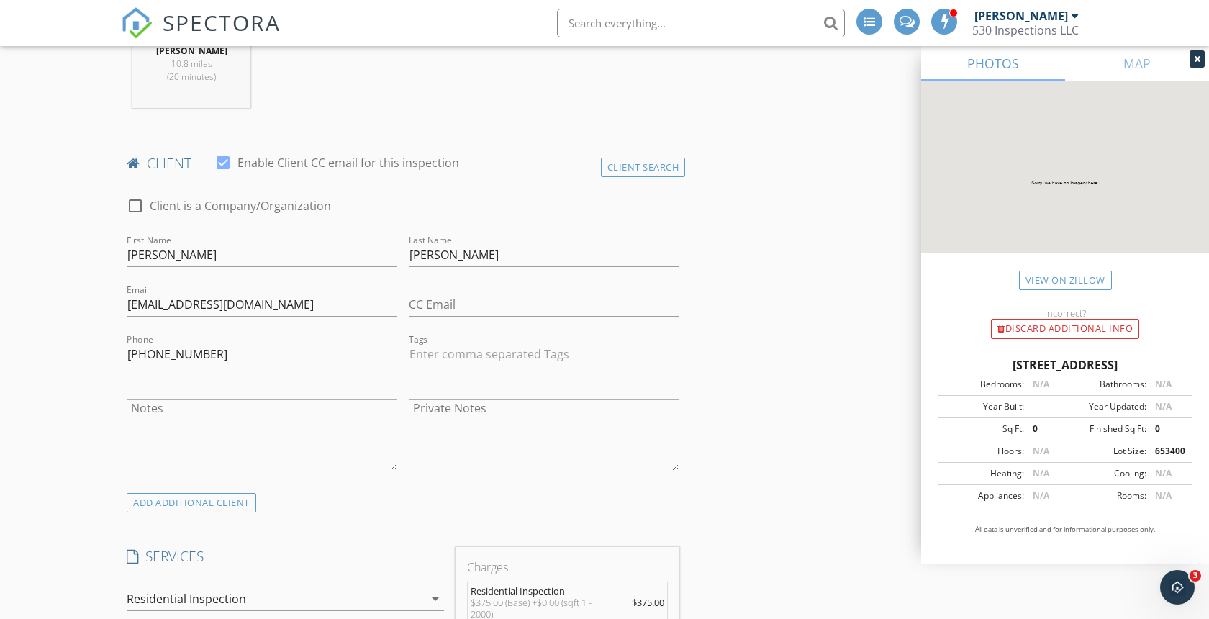
scroll to position [622, 0]
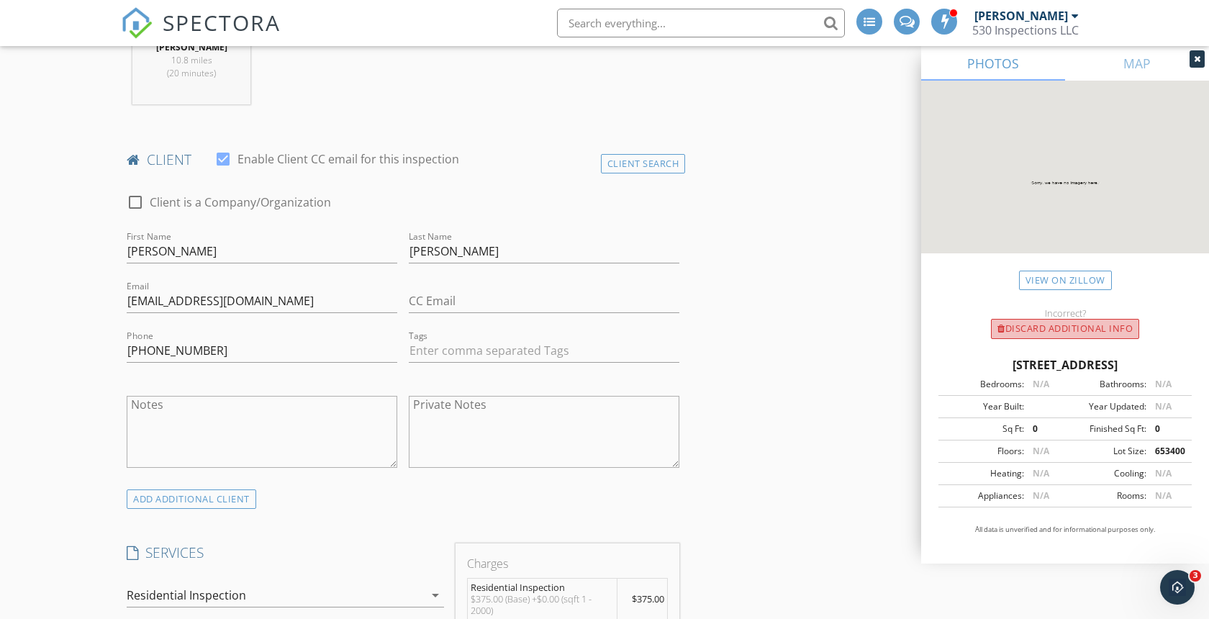
click at [1042, 325] on div "Discard Additional info" at bounding box center [1065, 329] width 148 height 20
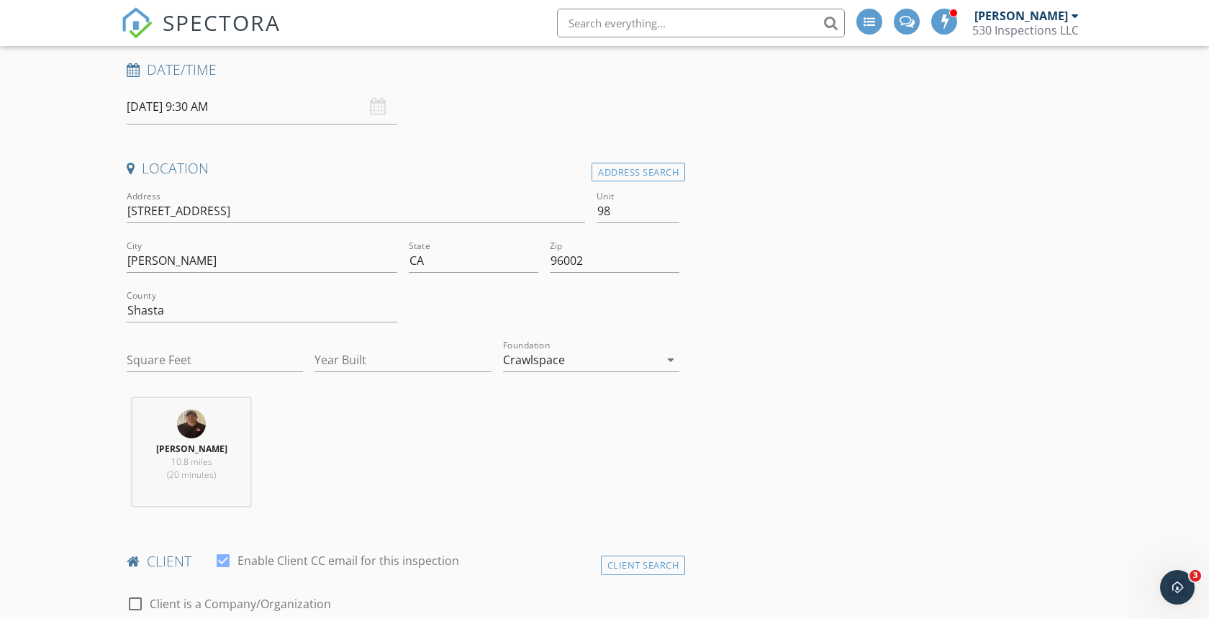
scroll to position [211, 0]
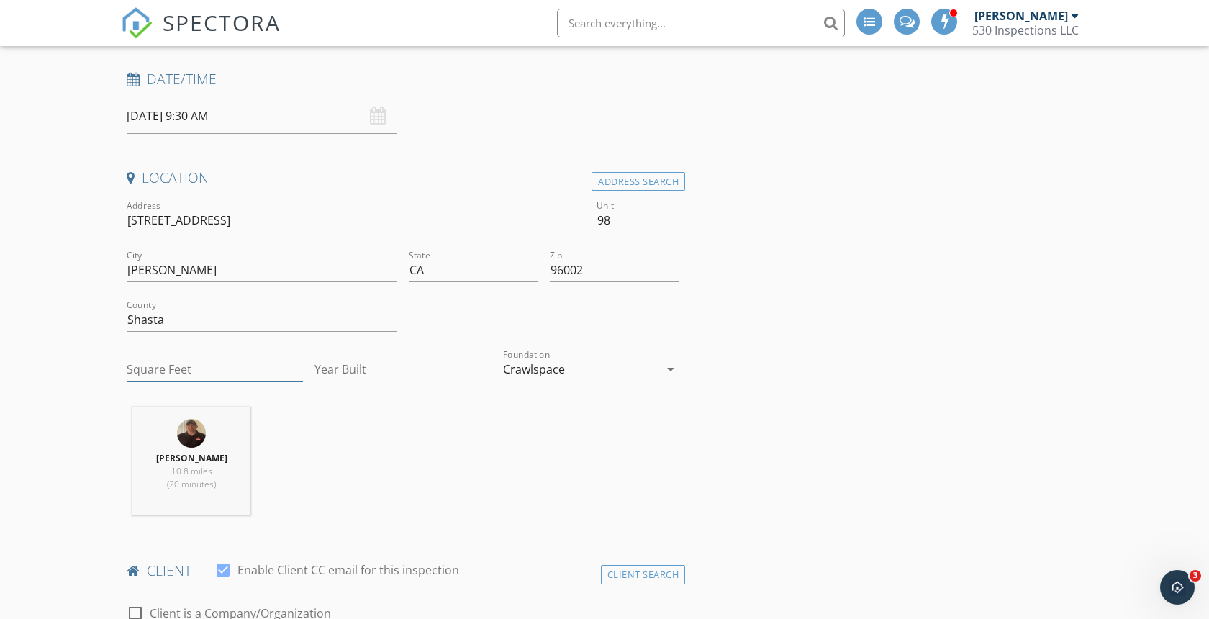
click at [195, 369] on input "Square Feet" at bounding box center [215, 370] width 176 height 24
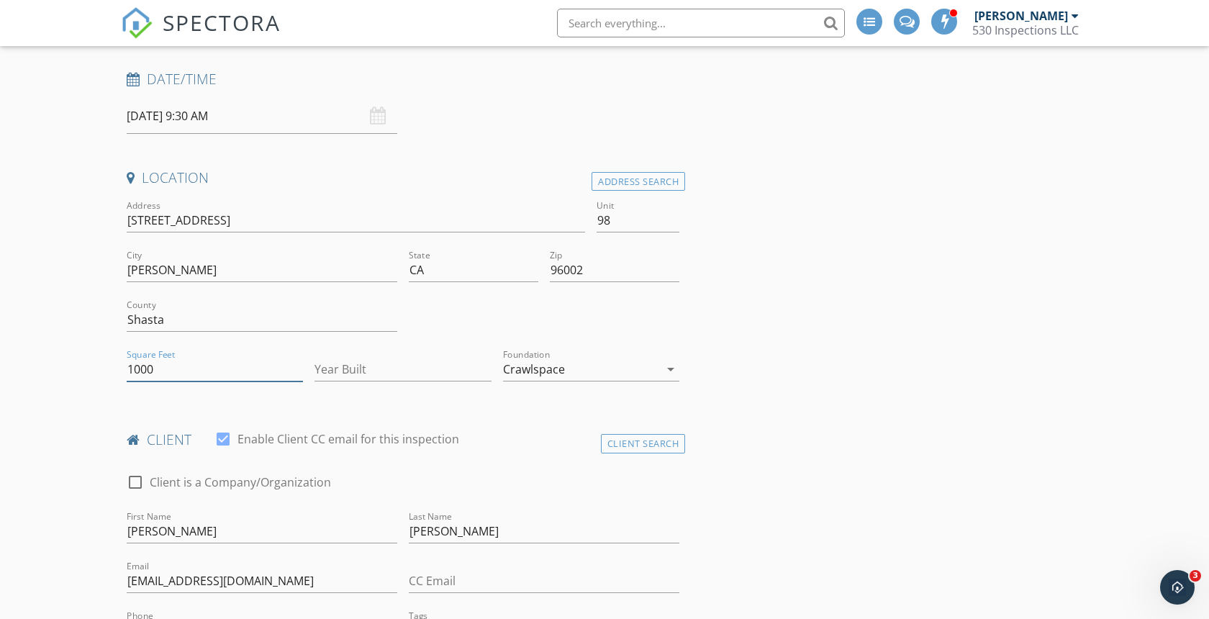
type input "1000"
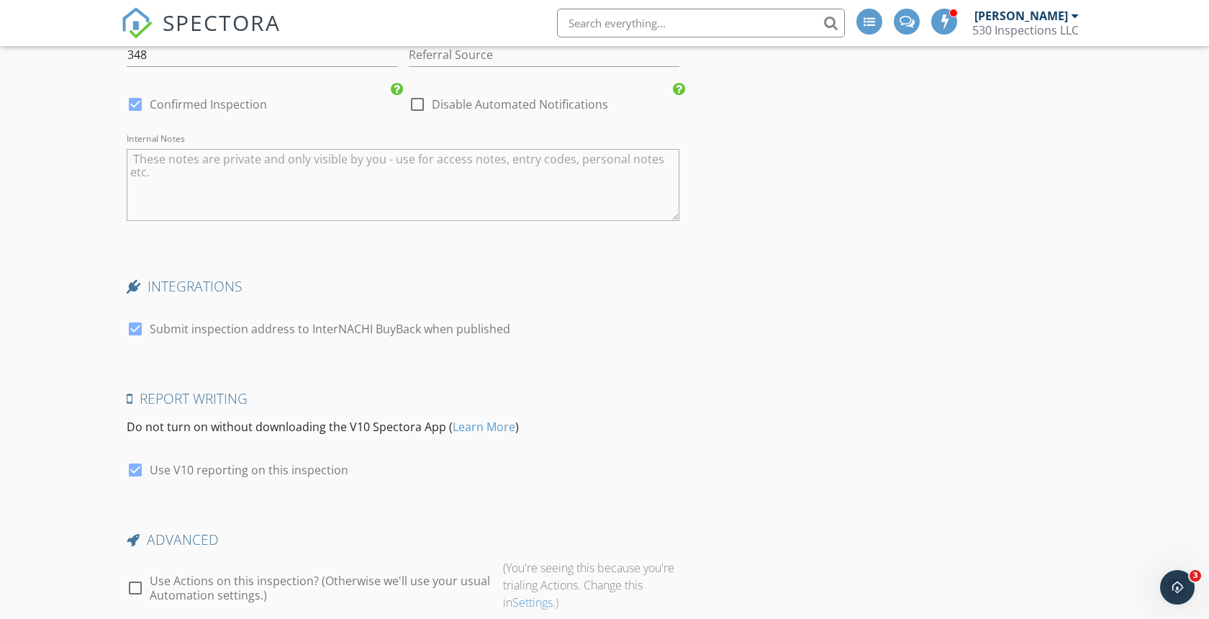
scroll to position [2168, 0]
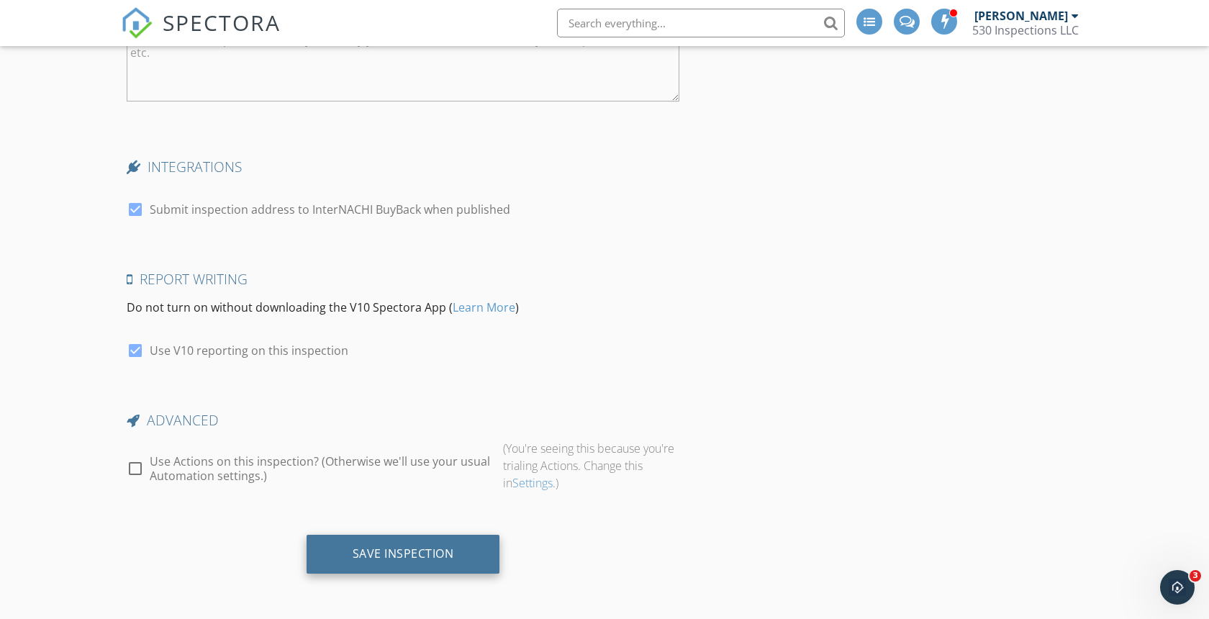
click at [392, 566] on div "Save Inspection" at bounding box center [404, 554] width 194 height 39
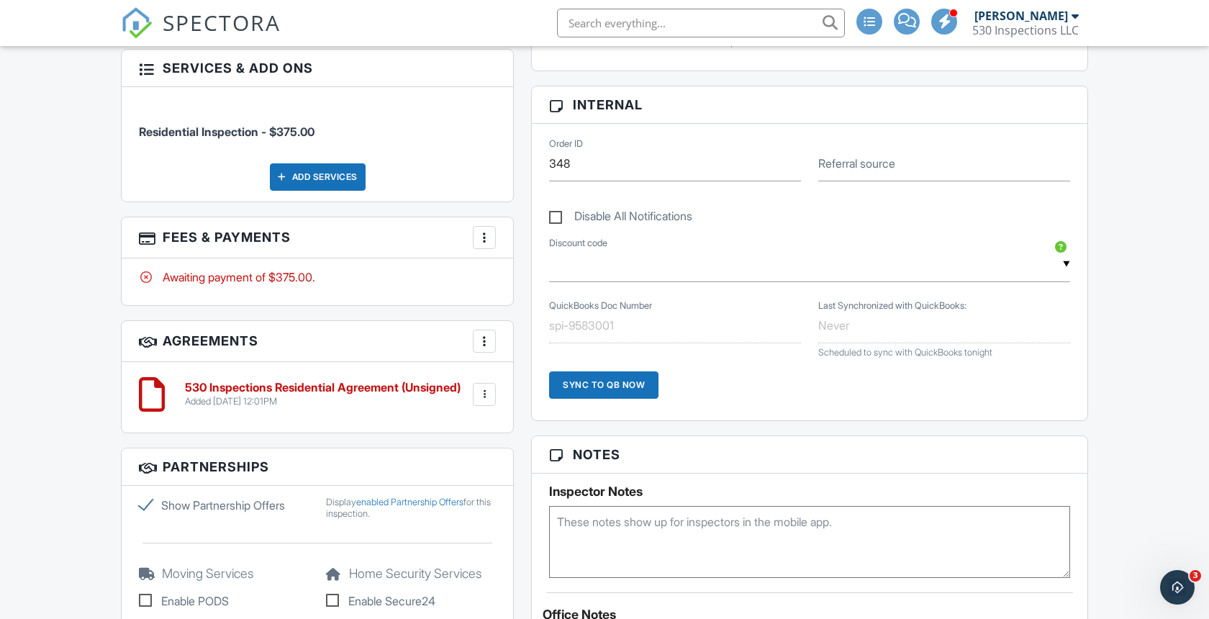
scroll to position [663, 0]
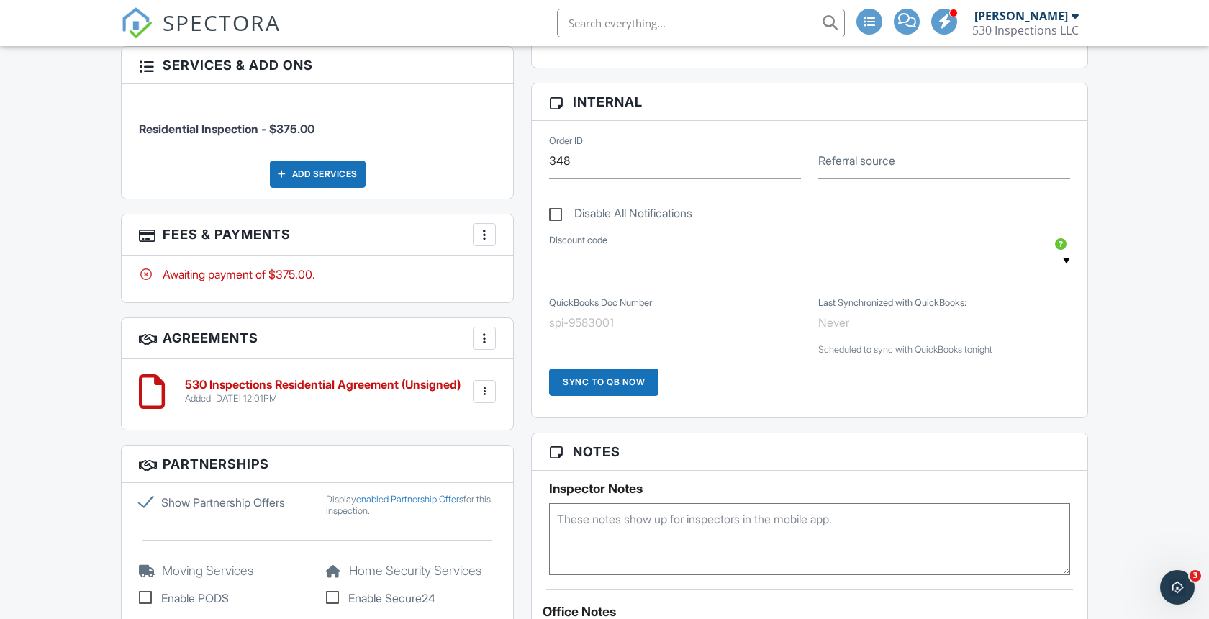
click at [145, 500] on label "Show Partnership Offers" at bounding box center [224, 502] width 170 height 17
checkbox input "false"
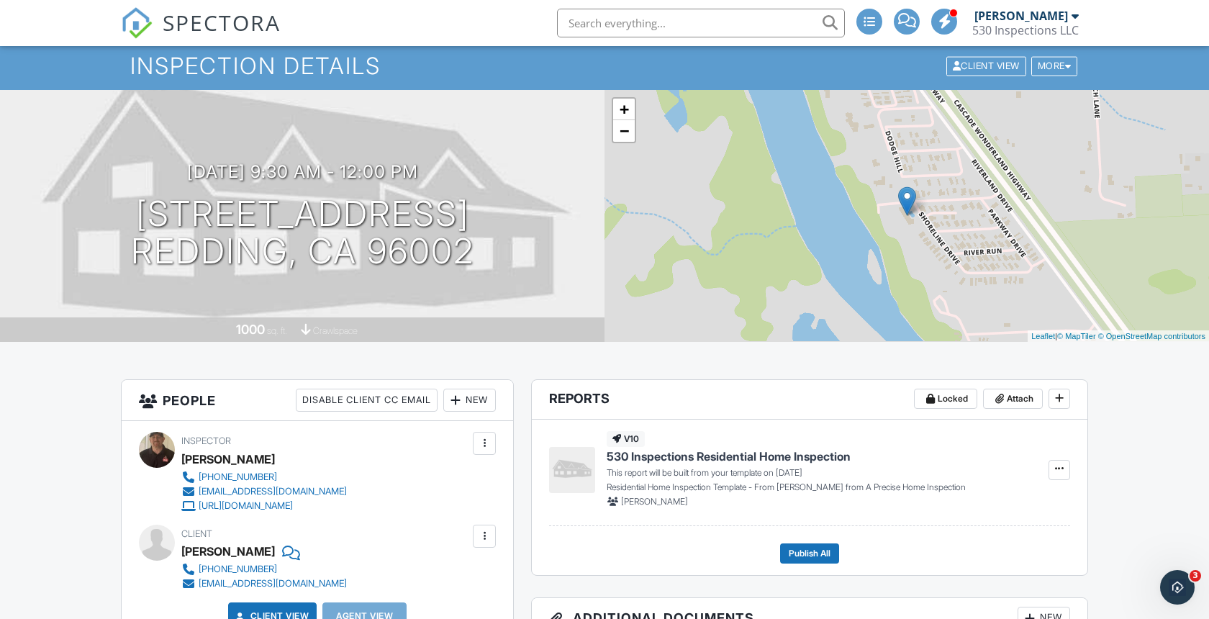
scroll to position [0, 0]
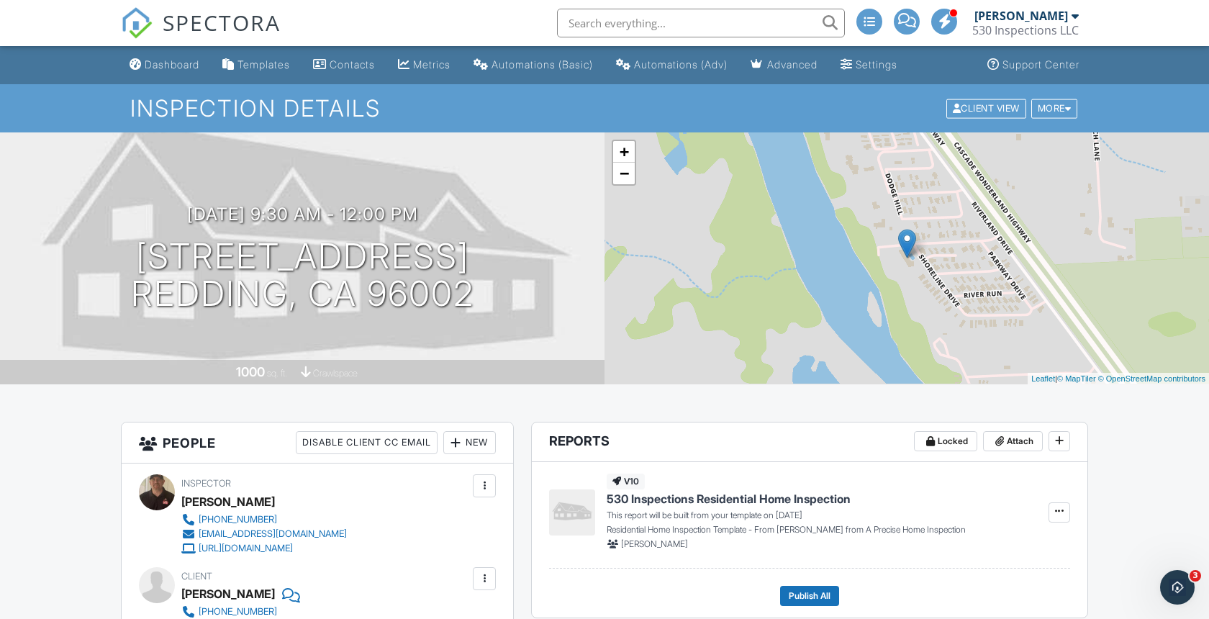
click at [170, 70] on div "Dashboard" at bounding box center [172, 64] width 55 height 12
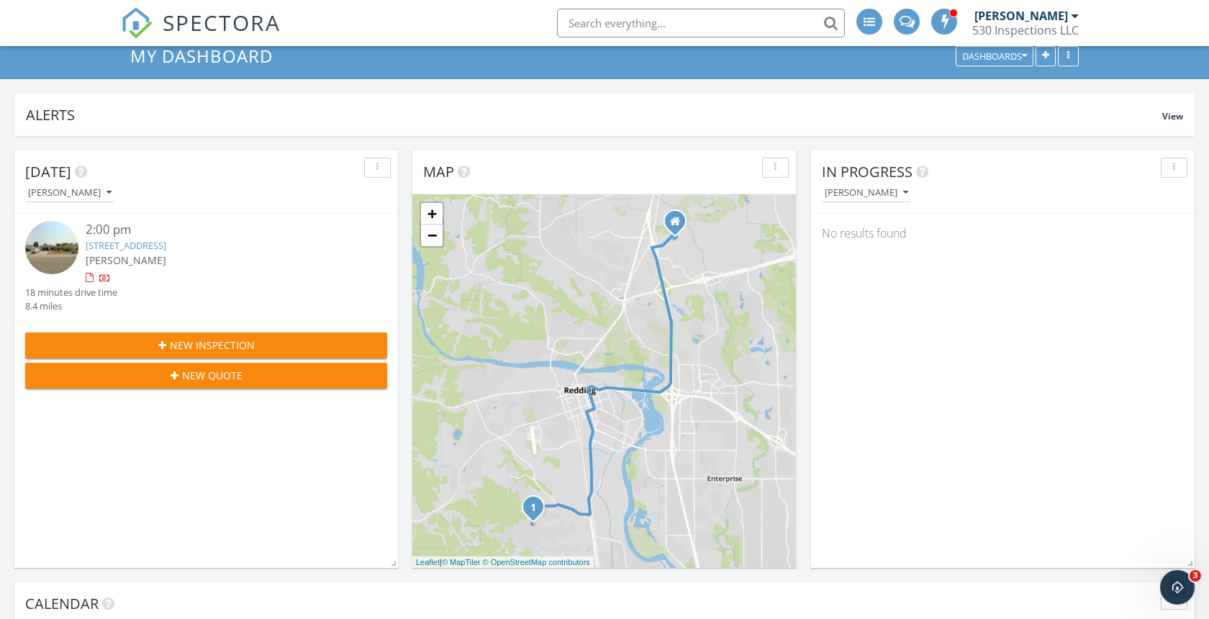
scroll to position [53, 0]
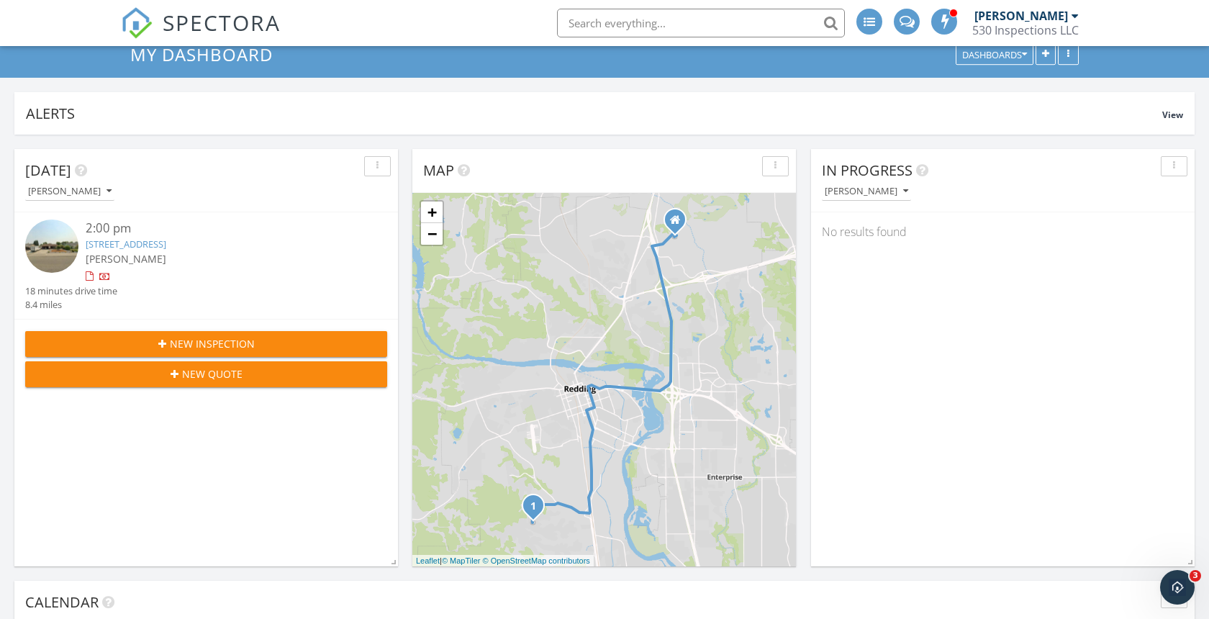
click at [166, 245] on link "[STREET_ADDRESS]" at bounding box center [126, 244] width 81 height 13
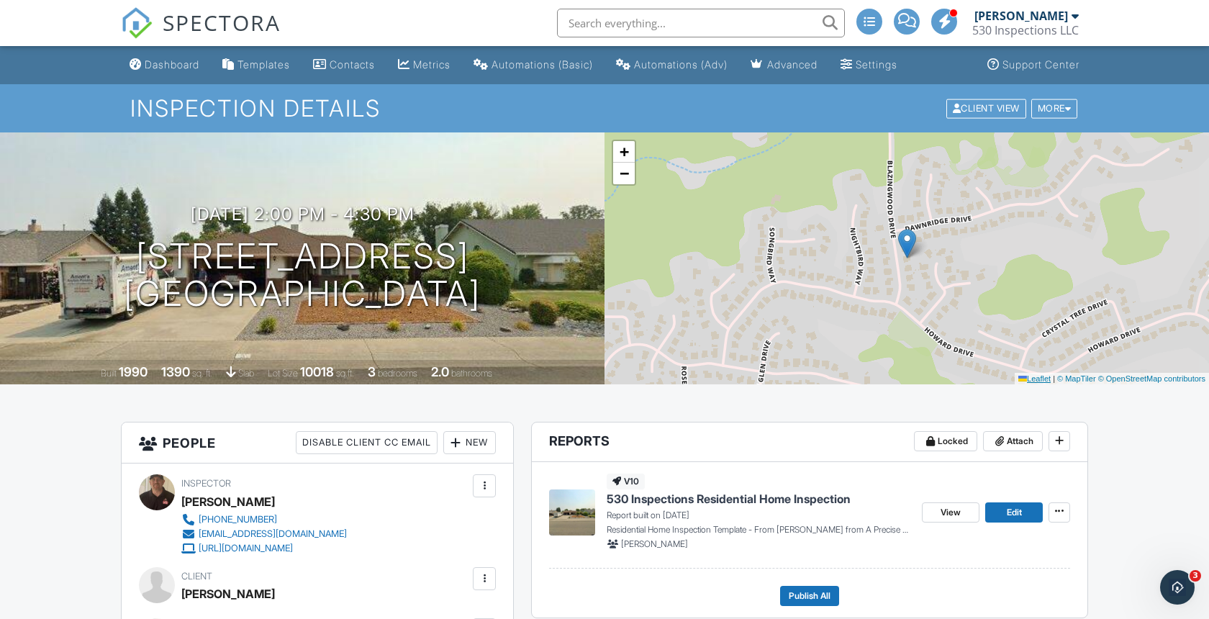
click at [1019, 379] on icon at bounding box center [1023, 380] width 9 height 2
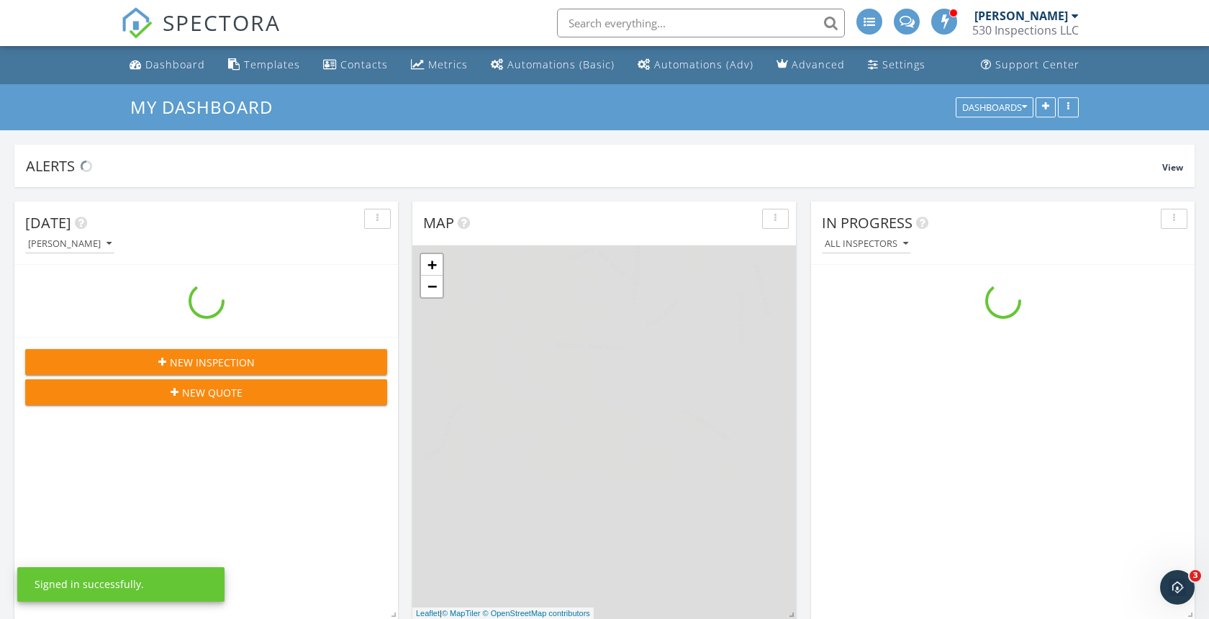
scroll to position [1311, 1210]
